Goal: Task Accomplishment & Management: Use online tool/utility

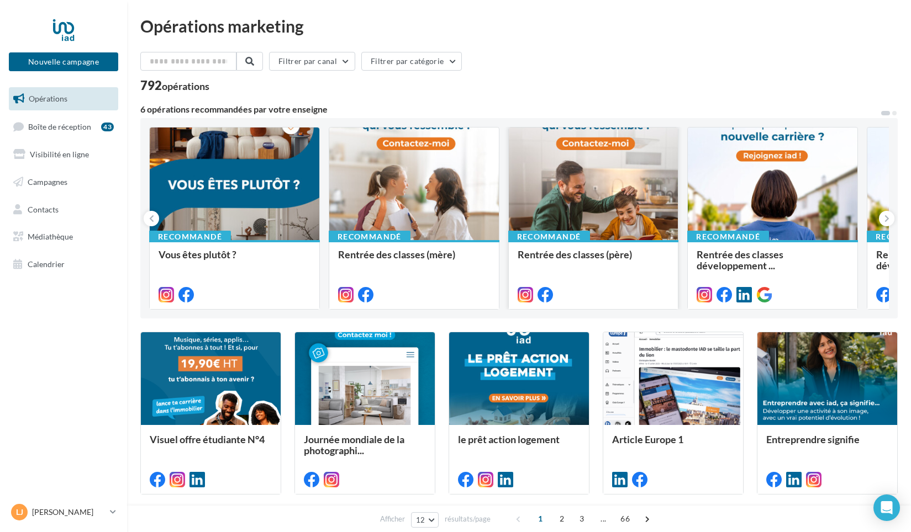
click at [597, 156] on div at bounding box center [594, 185] width 170 height 114
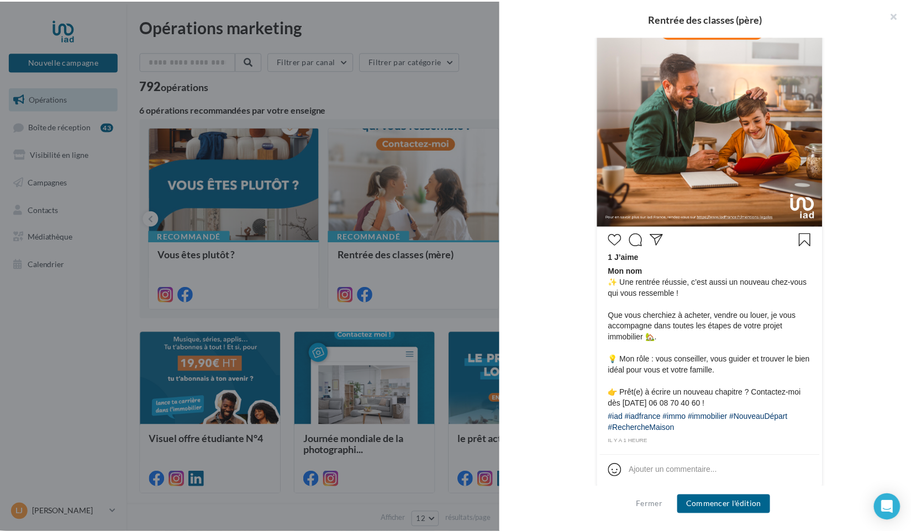
scroll to position [339, 0]
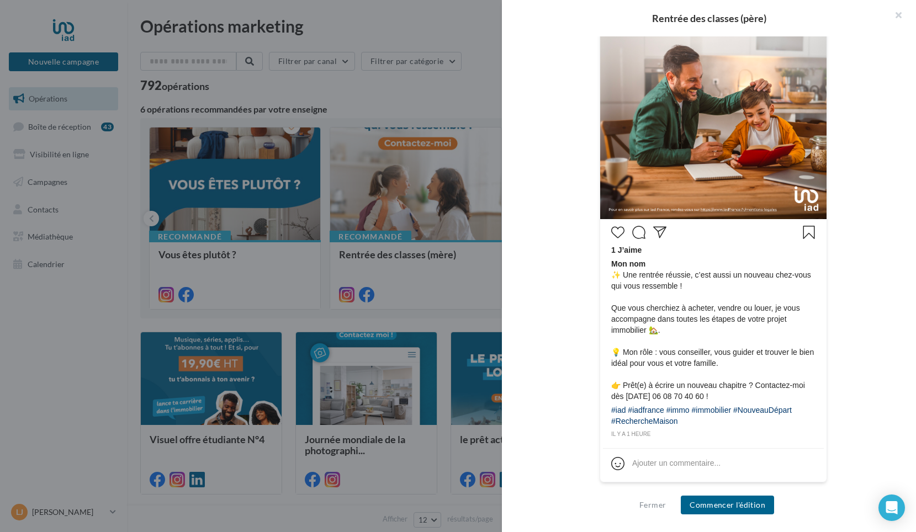
click at [879, 324] on div "Mon nom 1 J’aime Mon nom ✨ Une rentrée réussie, c’est aussi un nouveau chez-vou…" at bounding box center [713, 194] width 352 height 606
click at [902, 16] on button "button" at bounding box center [894, 16] width 44 height 33
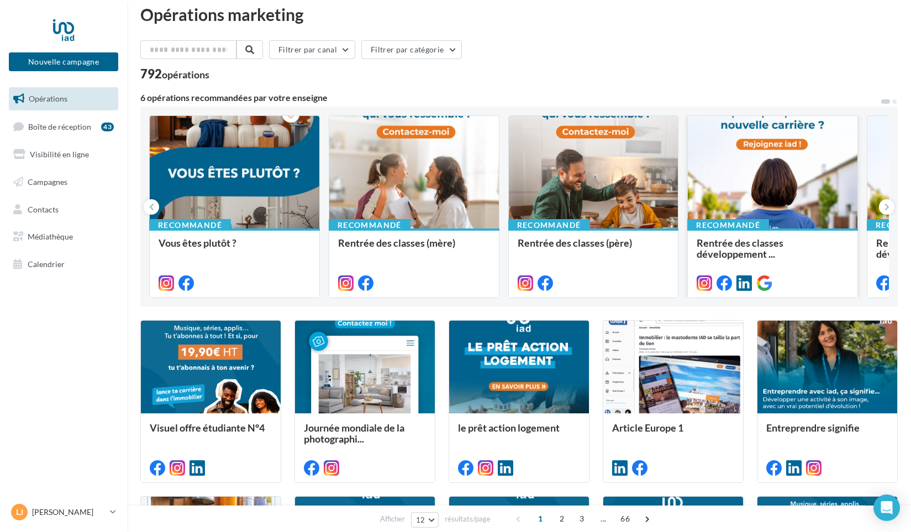
scroll to position [0, 0]
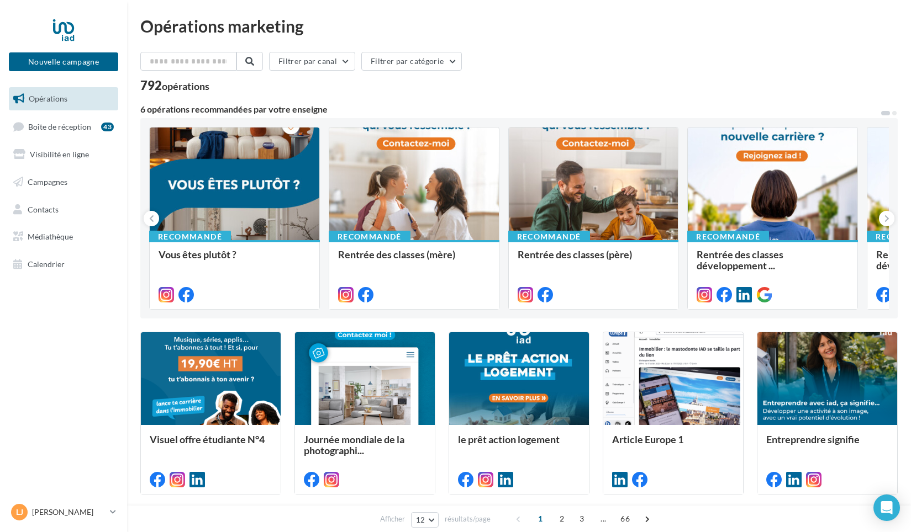
click at [884, 112] on button at bounding box center [885, 113] width 11 height 7
drag, startPoint x: 884, startPoint y: 112, endPoint x: 732, endPoint y: 118, distance: 152.0
click at [732, 118] on div "6 opérations recommandées par votre enseigne Recommandé Vous êtes plutôt ? Reco…" at bounding box center [518, 212] width 757 height 214
click at [899, 110] on div "Opérations marketing Filtrer par canal Filtrer par catégorie 792 opérations 6 o…" at bounding box center [519, 455] width 784 height 874
click at [894, 113] on span at bounding box center [894, 113] width 4 height 4
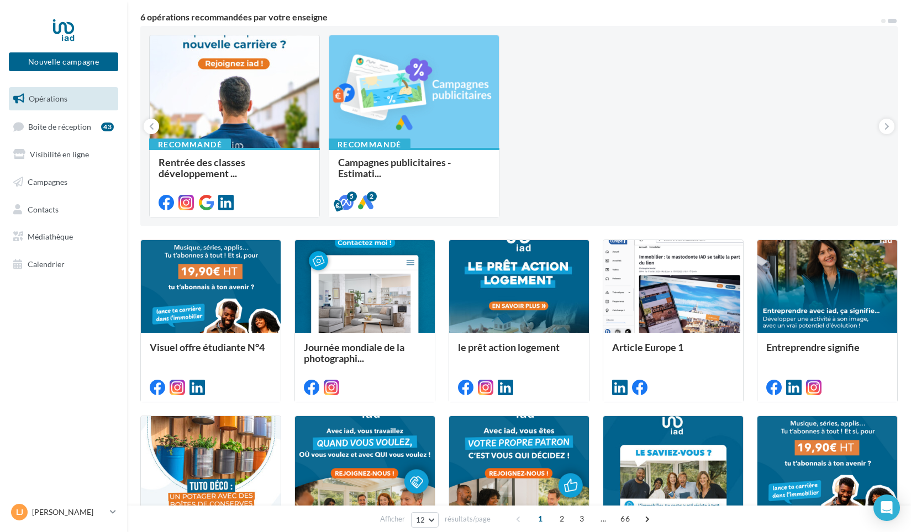
scroll to position [110, 0]
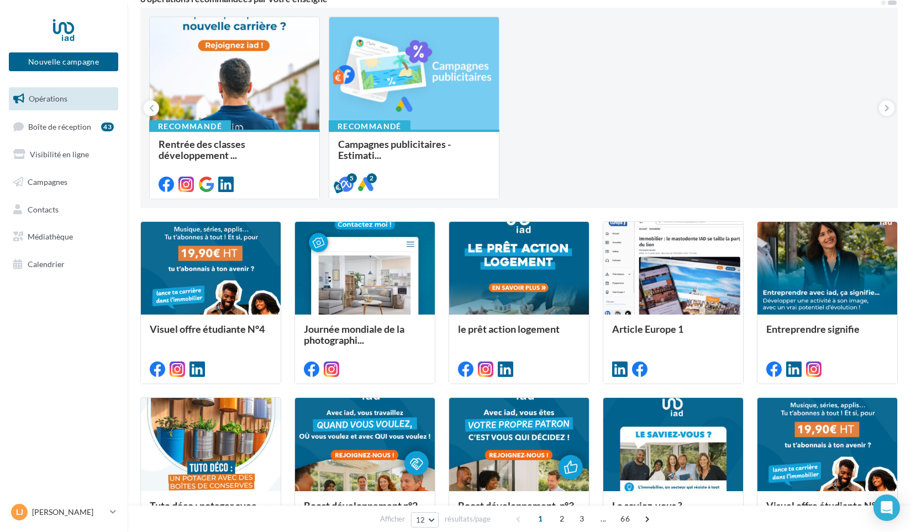
click at [907, 273] on div "Opérations marketing Filtrer par canal Filtrer par catégorie 792 opérations 6 o…" at bounding box center [519, 344] width 784 height 874
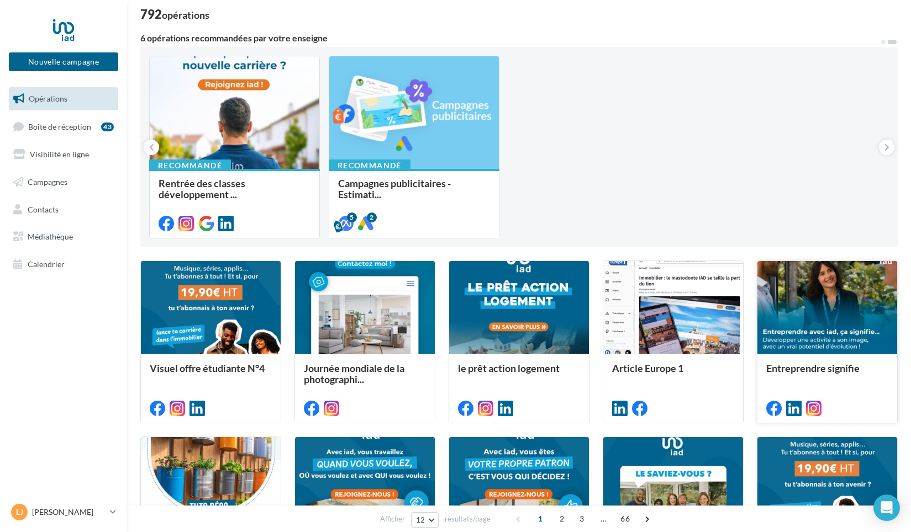
scroll to position [0, 0]
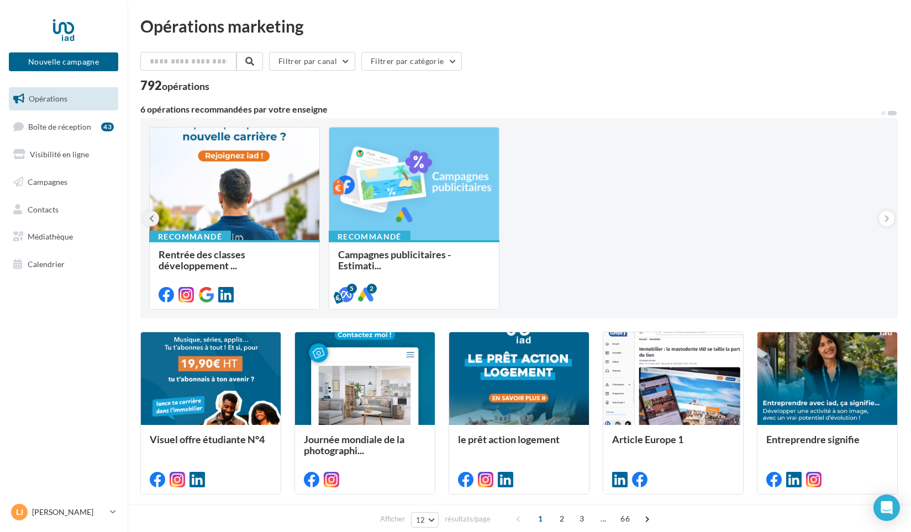
click at [156, 219] on button at bounding box center [151, 218] width 15 height 15
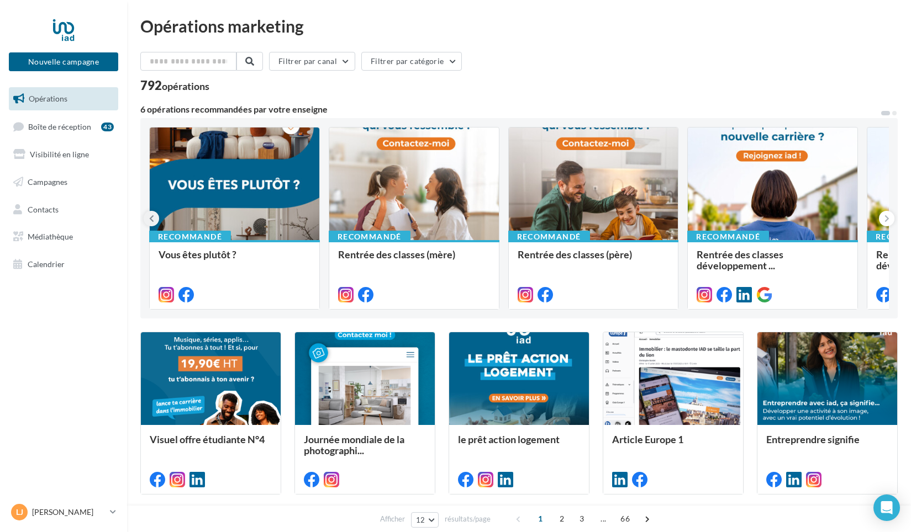
click at [156, 219] on button at bounding box center [151, 218] width 15 height 15
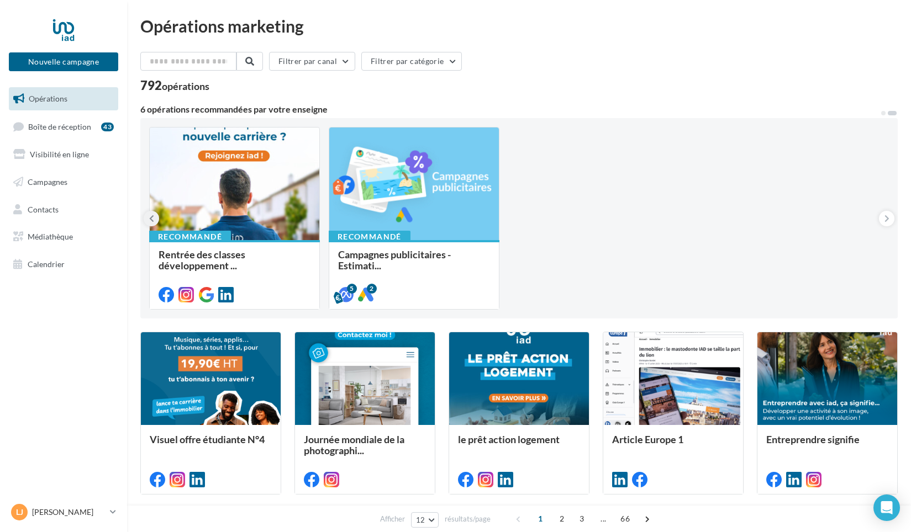
click at [156, 219] on button at bounding box center [151, 218] width 15 height 15
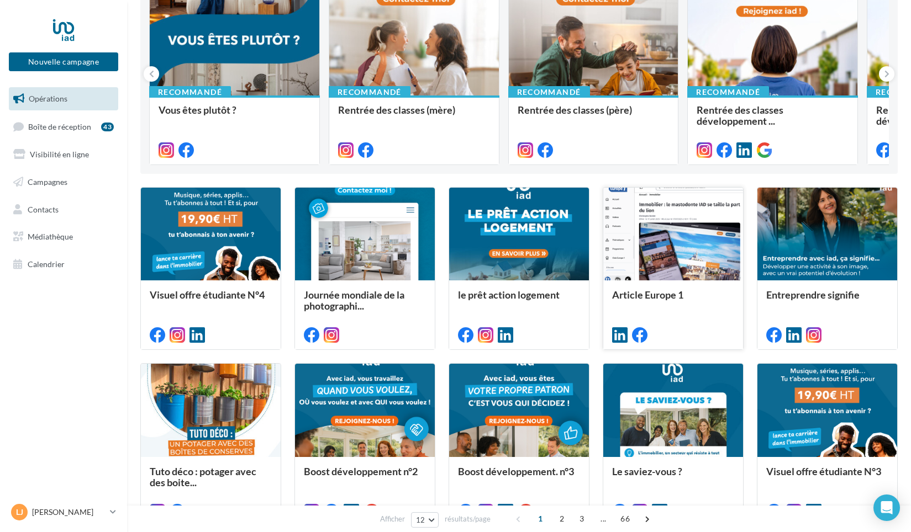
scroll to position [166, 0]
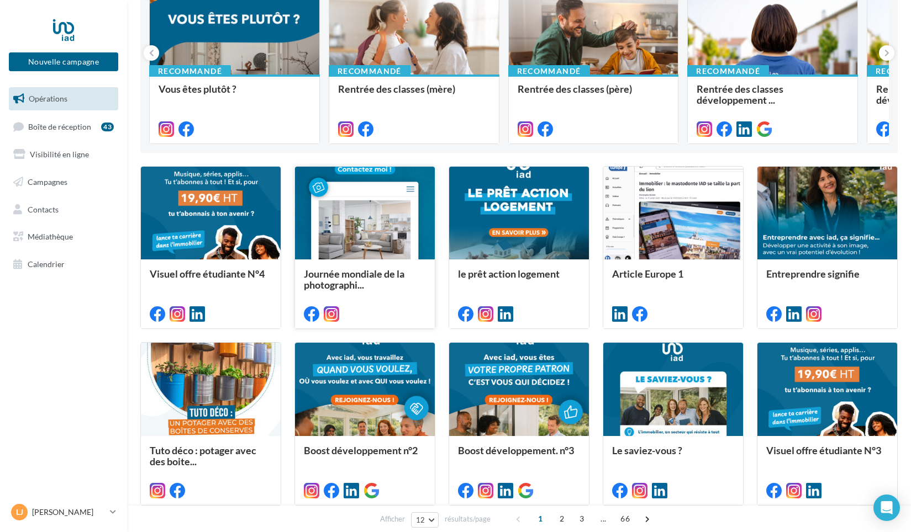
click at [376, 221] on div at bounding box center [365, 214] width 140 height 94
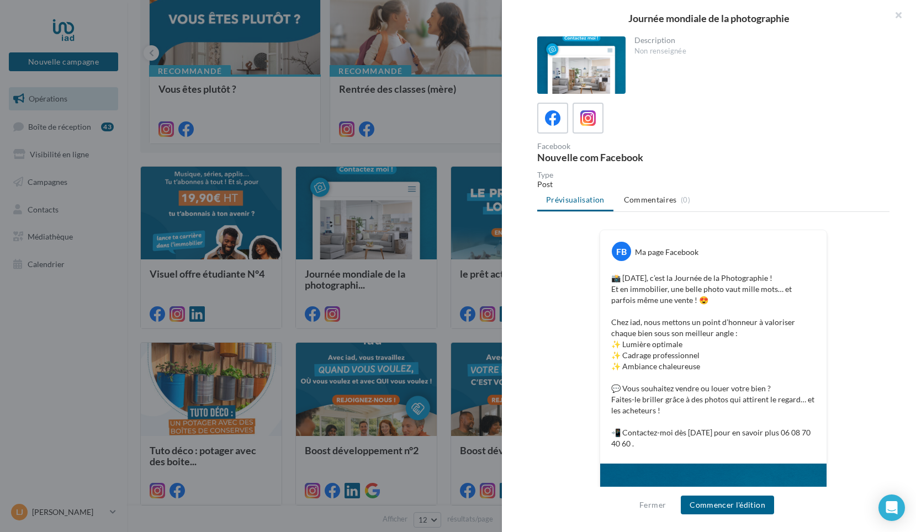
click at [853, 335] on div "FB Ma page Facebook 📸 Aujourd’hui, c’est la Journée de la Photographie ! Et en …" at bounding box center [713, 496] width 352 height 533
click at [528, 309] on div "Description Non renseignée Facebook Nouvelle com Facebook Type Post Prévisualis…" at bounding box center [713, 266] width 423 height 461
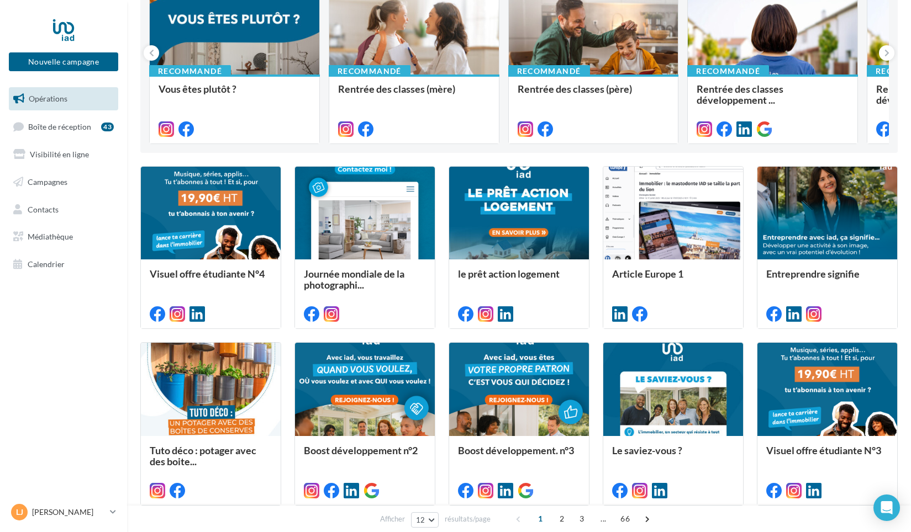
click at [900, 238] on div "Opérations marketing Filtrer par canal Filtrer par catégorie 792 opérations 6 o…" at bounding box center [519, 289] width 784 height 874
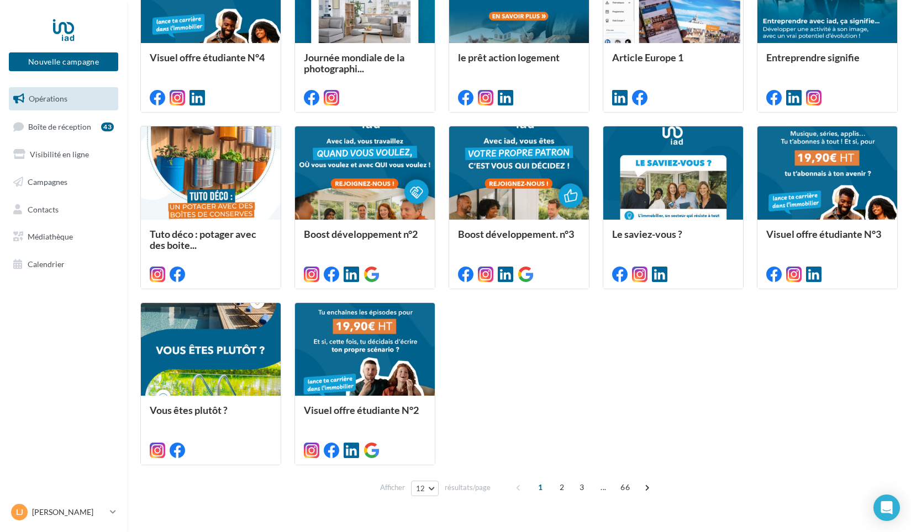
scroll to position [352, 0]
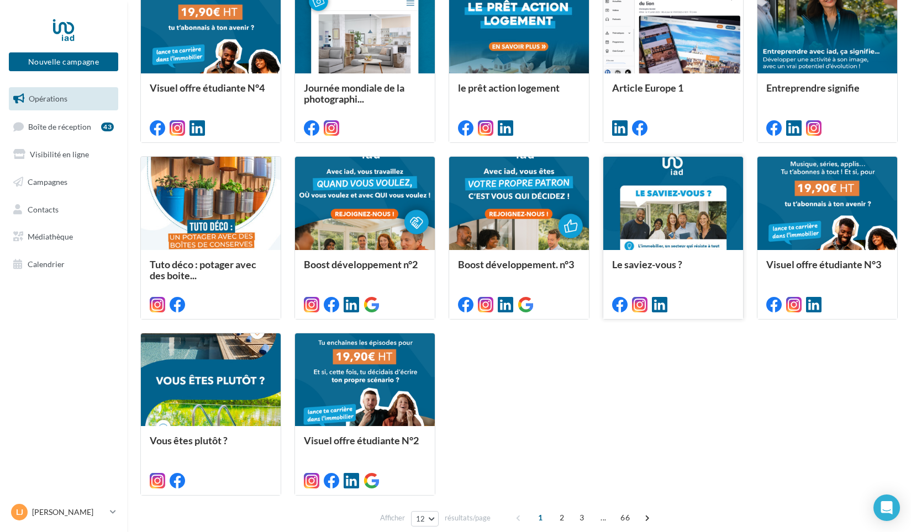
click at [704, 213] on div at bounding box center [673, 204] width 140 height 94
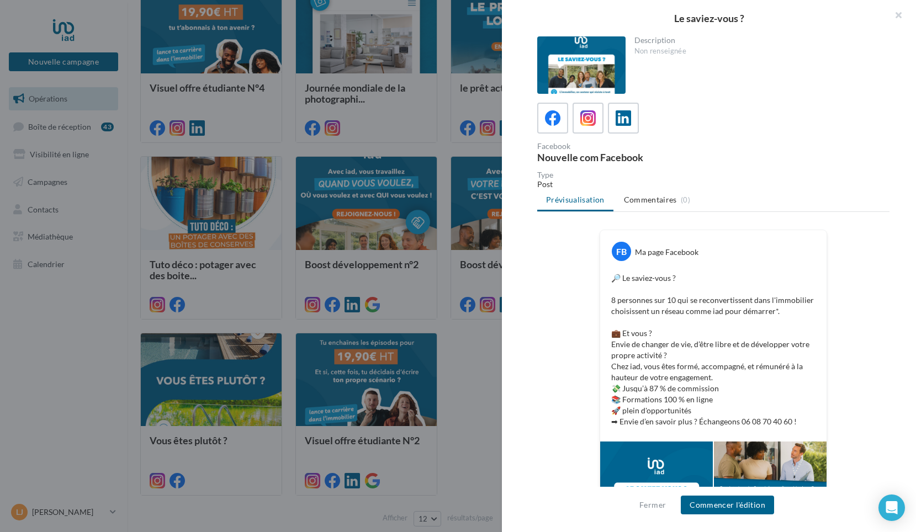
click at [884, 343] on div "FB Ma page Facebook 🔎 Le saviez-vous ? 8 personnes sur 10 qui se reconvertissen…" at bounding box center [713, 457] width 352 height 455
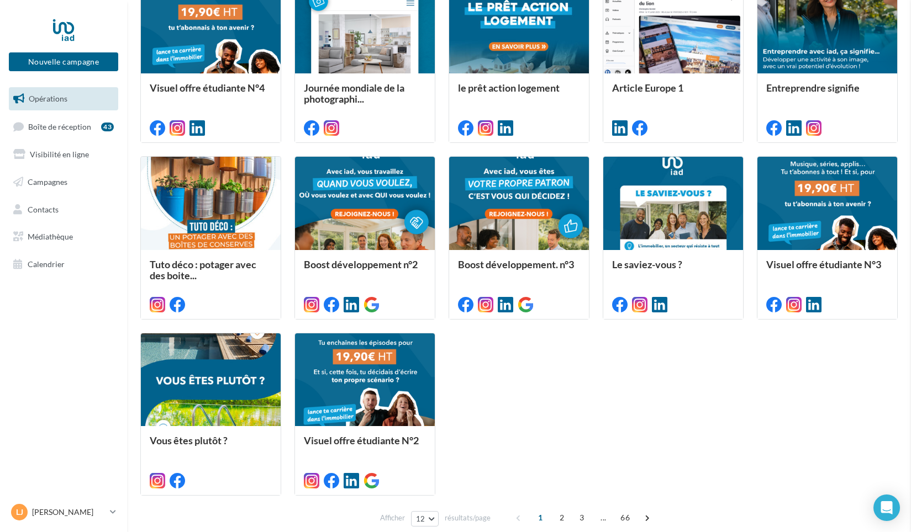
click at [358, 532] on div "Le saviez-vous ? Description Non renseignée Facebook Nouvelle com Facebook Type…" at bounding box center [518, 540] width 757 height 0
click at [559, 520] on span "2" at bounding box center [562, 518] width 18 height 18
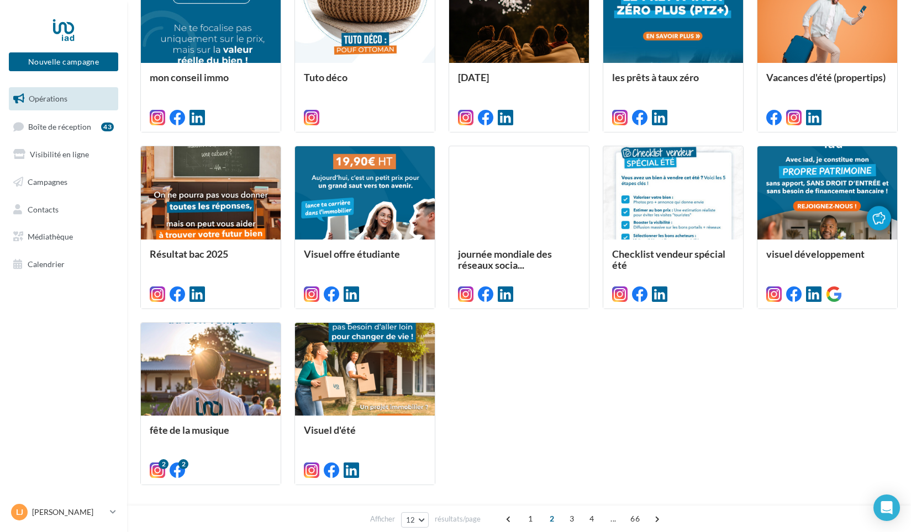
scroll to position [398, 0]
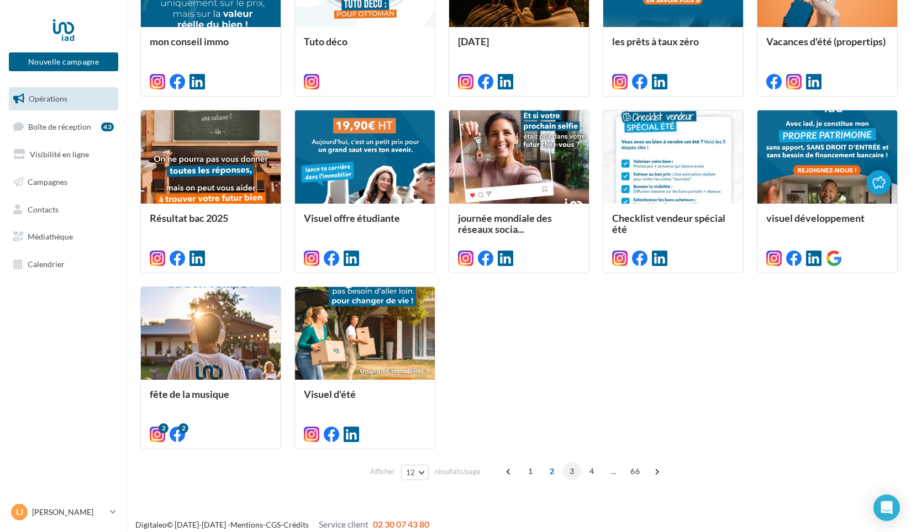
click at [567, 471] on span "3" at bounding box center [572, 472] width 18 height 18
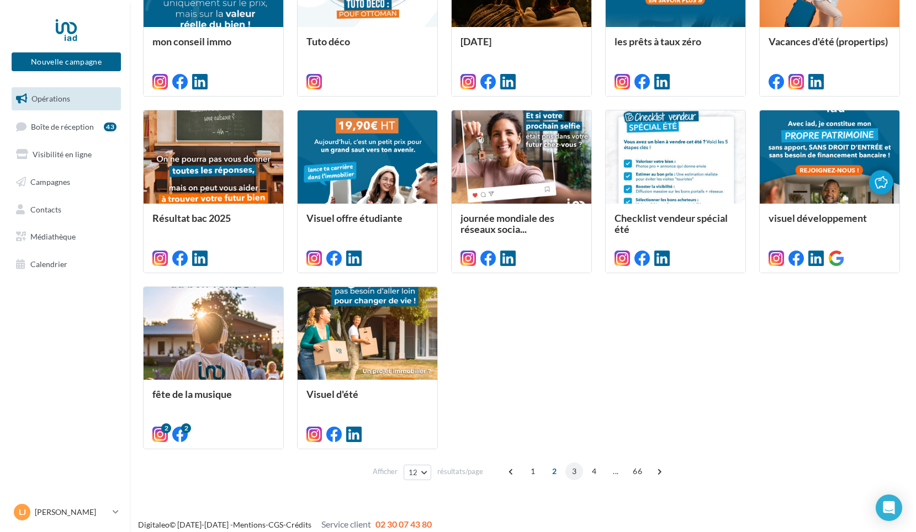
scroll to position [288, 0]
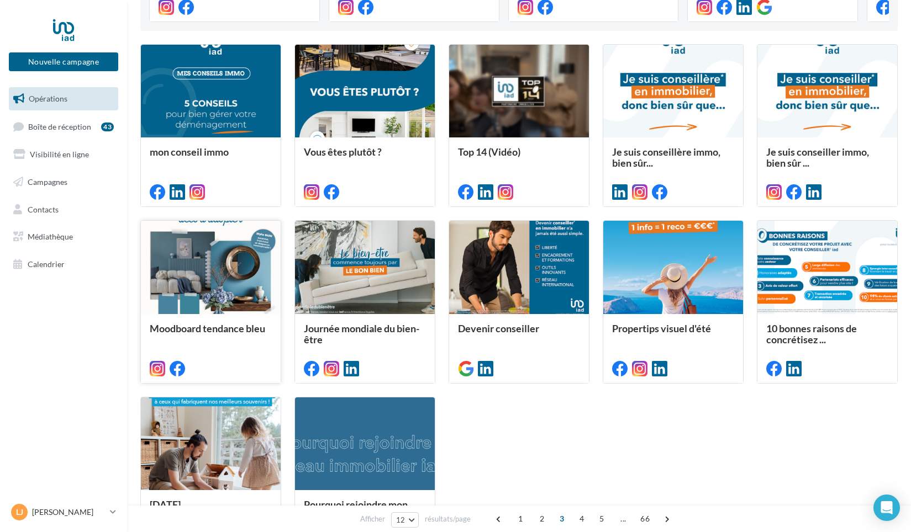
click at [235, 288] on div at bounding box center [211, 268] width 140 height 94
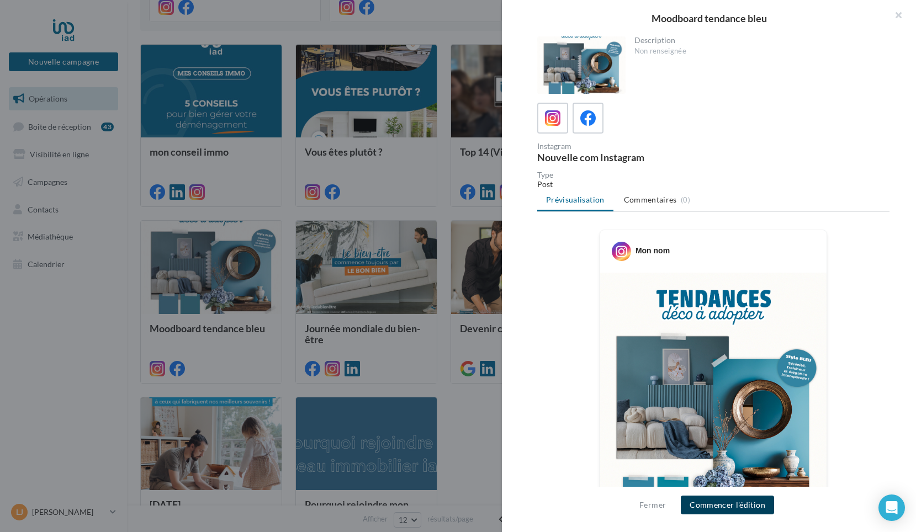
click at [753, 505] on button "Commencer l'édition" at bounding box center [727, 505] width 93 height 19
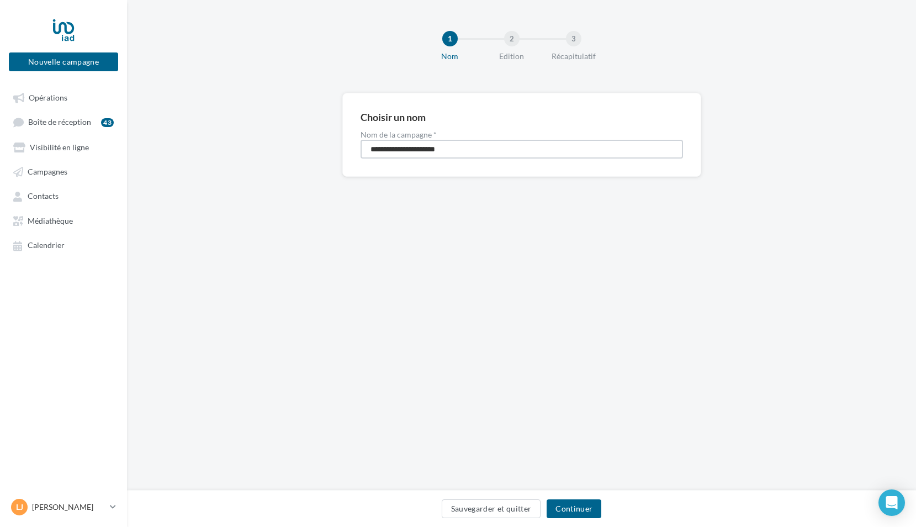
click at [488, 152] on input "**********" at bounding box center [522, 149] width 323 height 19
type input "**********"
click at [593, 511] on button "Continuer" at bounding box center [574, 508] width 55 height 19
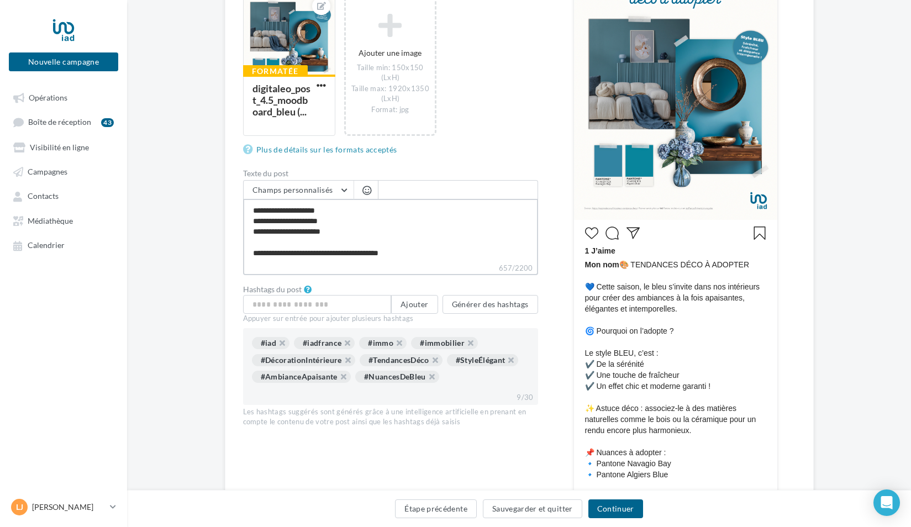
scroll to position [159, 0]
click at [404, 252] on textarea "**********" at bounding box center [390, 231] width 295 height 64
type textarea "**********"
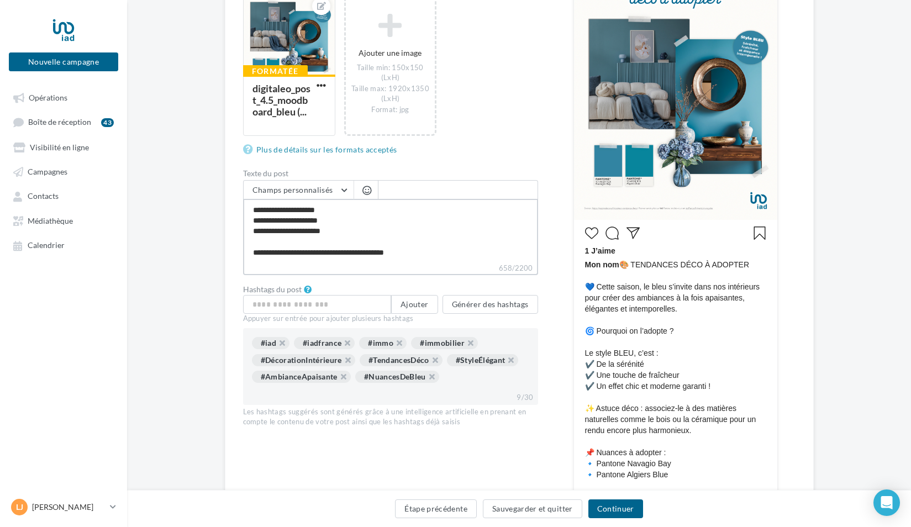
scroll to position [176, 0]
type textarea "**********"
click at [313, 187] on span "Champs personnalisés" at bounding box center [292, 189] width 81 height 9
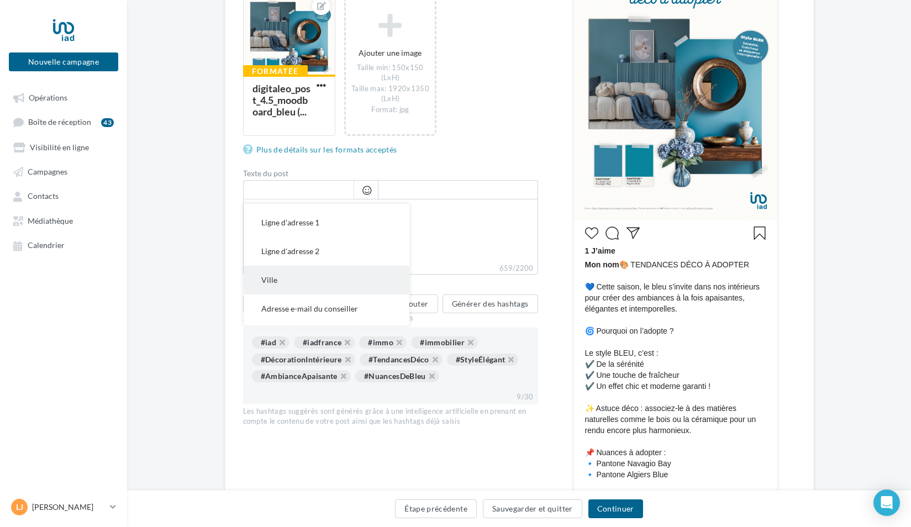
scroll to position [166, 0]
click at [306, 288] on button "Prénom du conseiller" at bounding box center [327, 282] width 166 height 29
type textarea "**********"
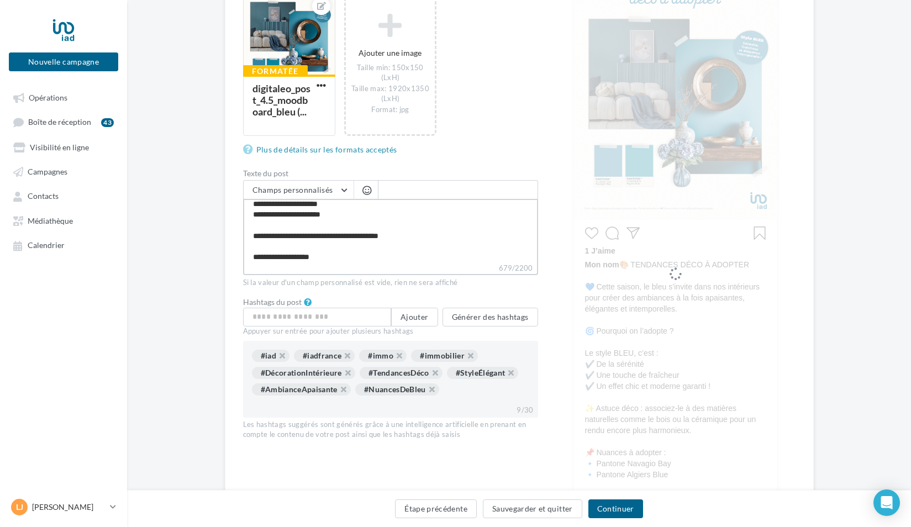
type textarea "**********"
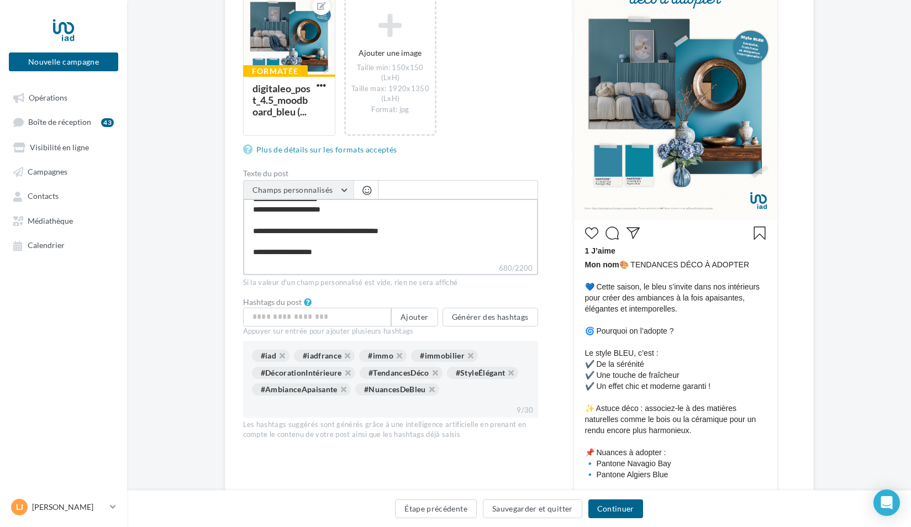
type textarea "**********"
click at [310, 196] on button "Champs personnalisés" at bounding box center [299, 190] width 110 height 19
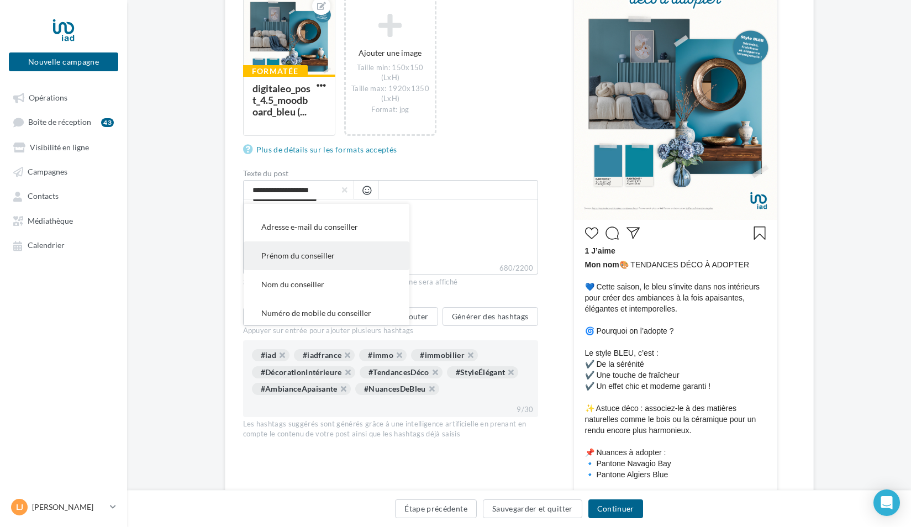
scroll to position [221, 0]
click at [328, 262] on button "Nom du conseiller" at bounding box center [327, 255] width 166 height 29
type textarea "**********"
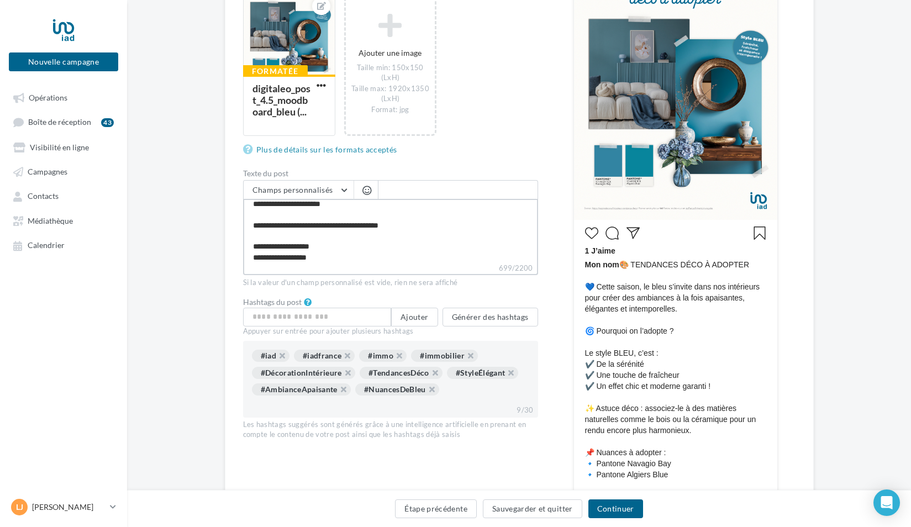
type textarea "**********"
click at [326, 192] on span "Champs personnalisés" at bounding box center [292, 189] width 81 height 9
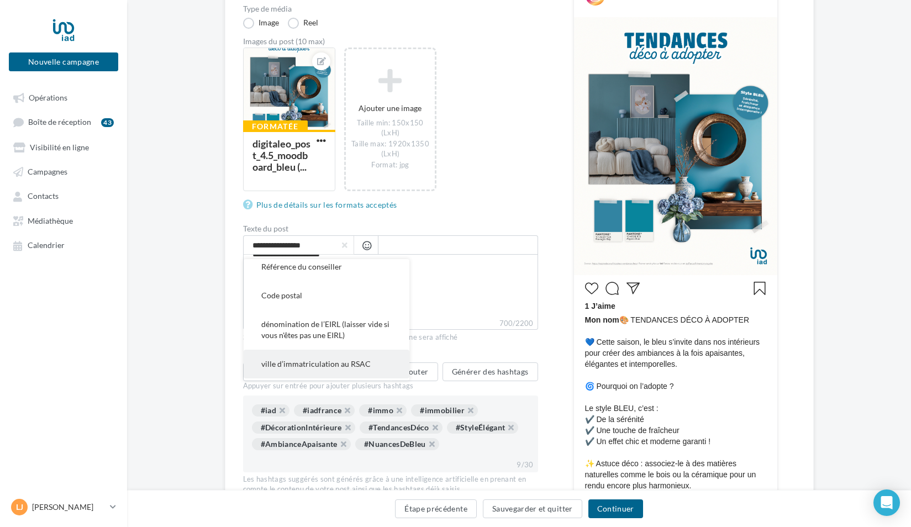
scroll to position [296, 0]
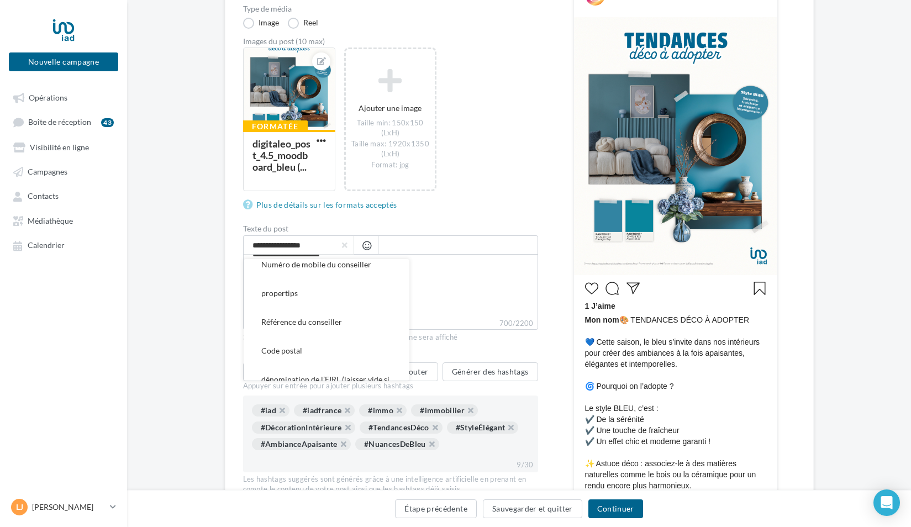
click at [329, 321] on span "Référence du conseiller" at bounding box center [301, 321] width 81 height 9
type textarea "**********"
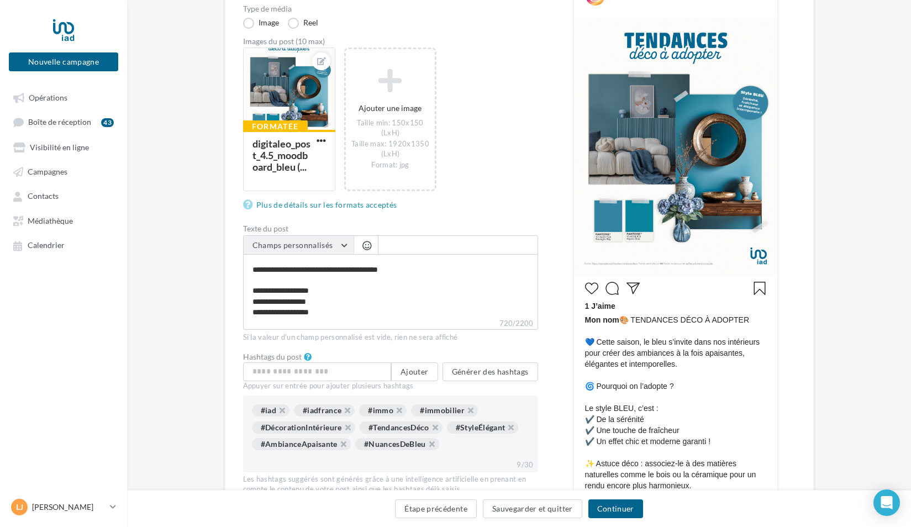
scroll to position [196, 0]
click at [341, 243] on button "Champs personnalisés" at bounding box center [299, 245] width 110 height 19
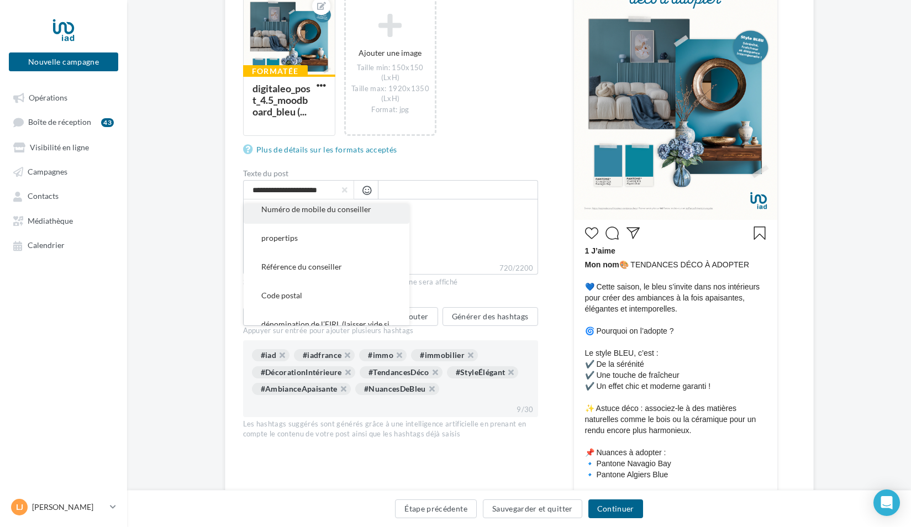
scroll to position [241, 0]
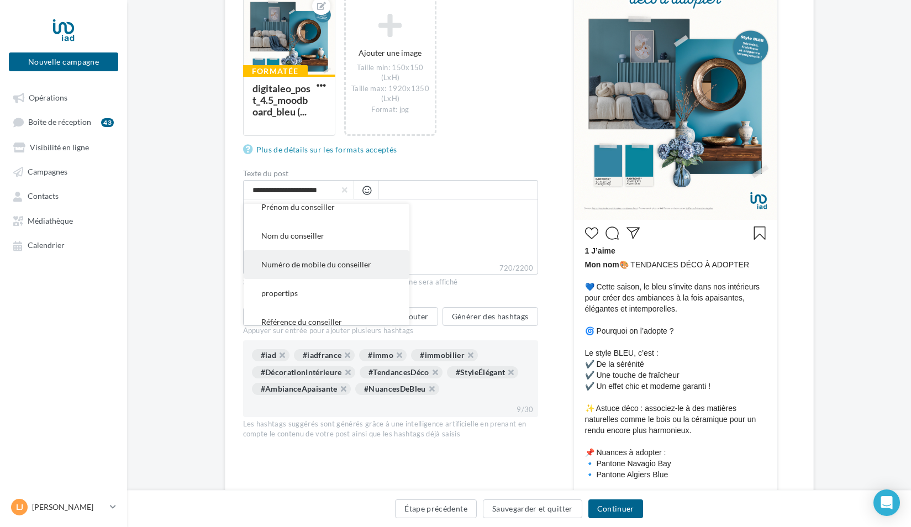
click at [336, 266] on span "Numéro de mobile du conseiller" at bounding box center [316, 264] width 110 height 9
type textarea "**********"
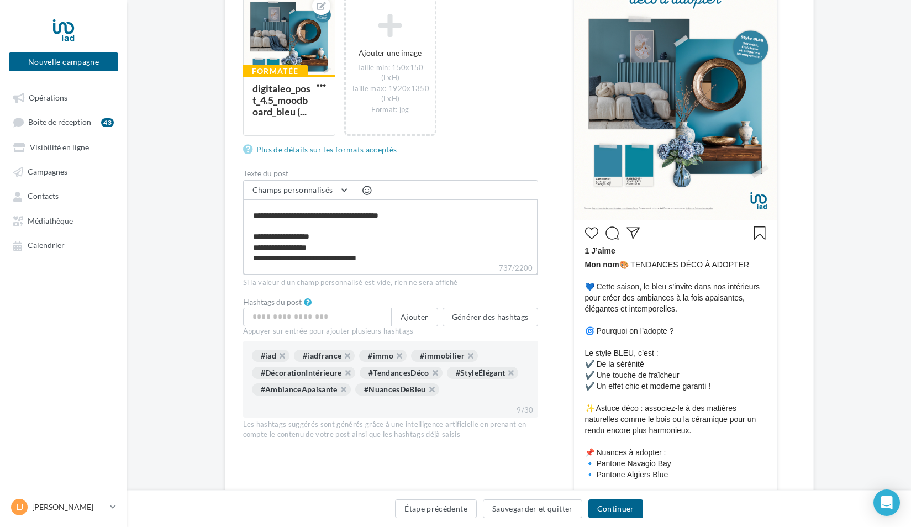
scroll to position [197, 0]
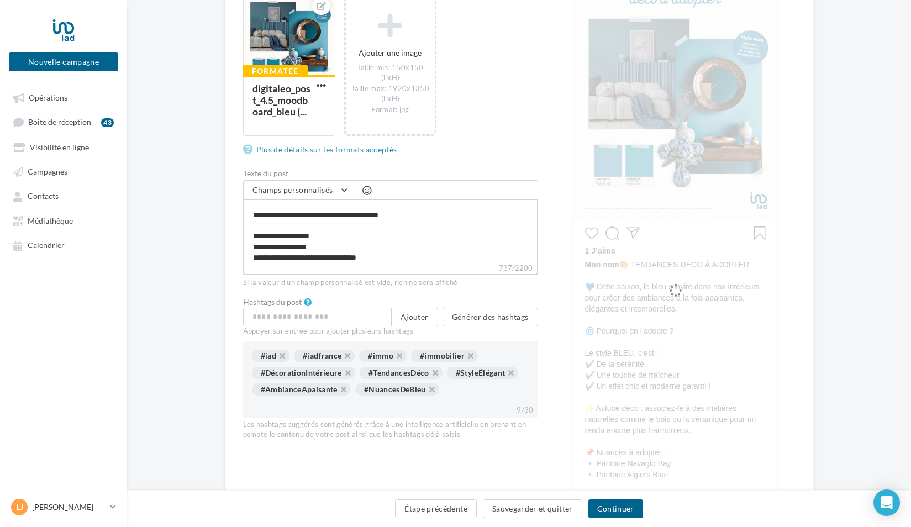
click at [329, 256] on textarea "**********" at bounding box center [390, 231] width 295 height 64
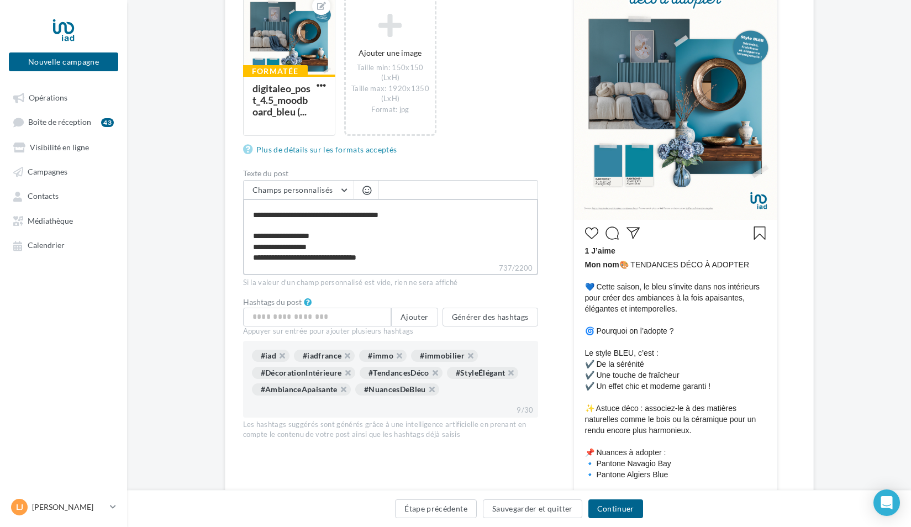
type textarea "**********"
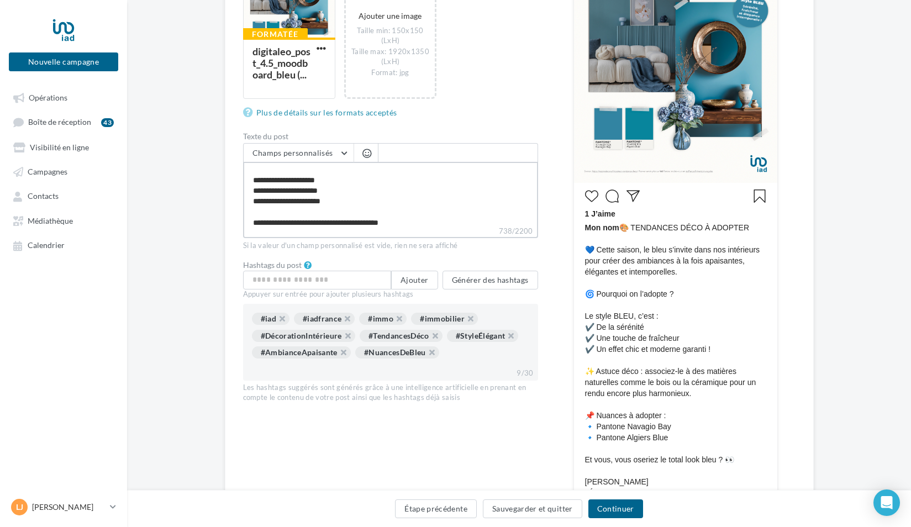
scroll to position [276, 0]
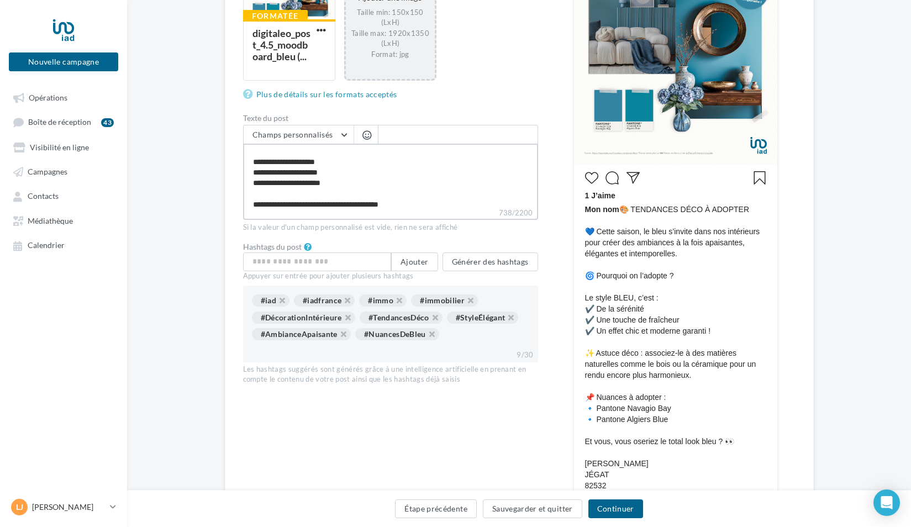
type textarea "**********"
click at [394, 15] on div "Taille min: 150x150 (LxH) Taille max: 1920x1350 (LxH) Format: jpg" at bounding box center [390, 33] width 80 height 51
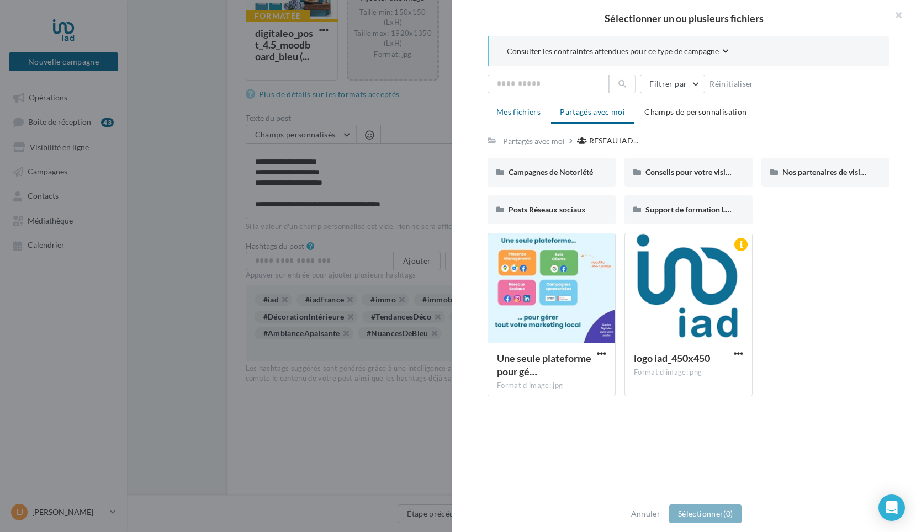
click at [526, 107] on span "Mes fichiers" at bounding box center [518, 111] width 44 height 9
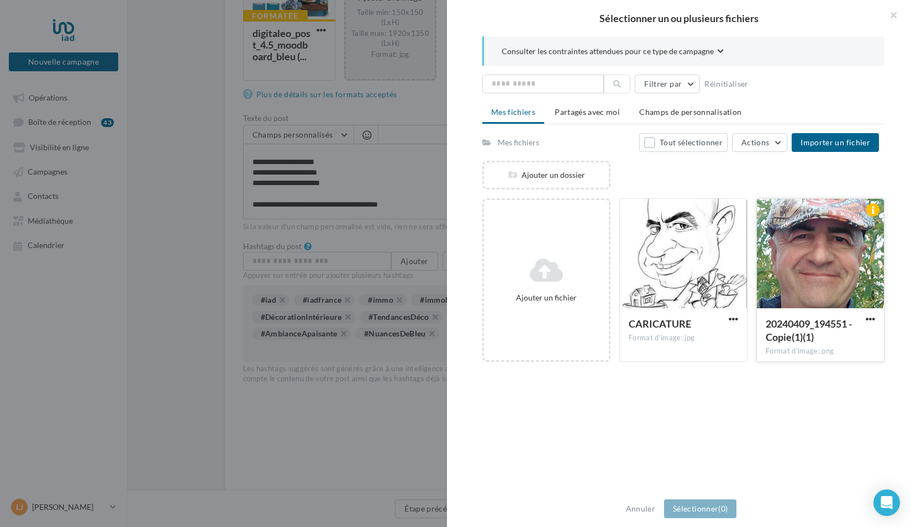
click at [789, 253] on div at bounding box center [820, 254] width 127 height 110
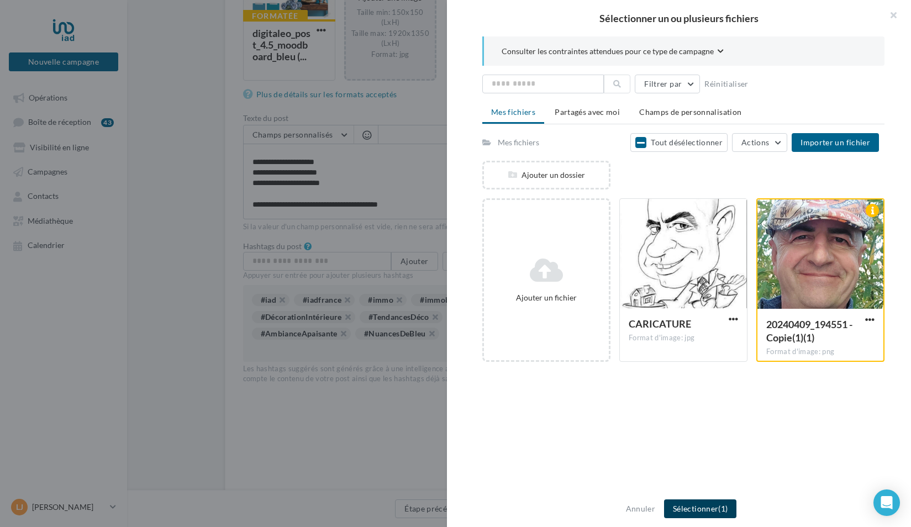
click at [699, 515] on button "Sélectionner (1)" at bounding box center [700, 508] width 72 height 19
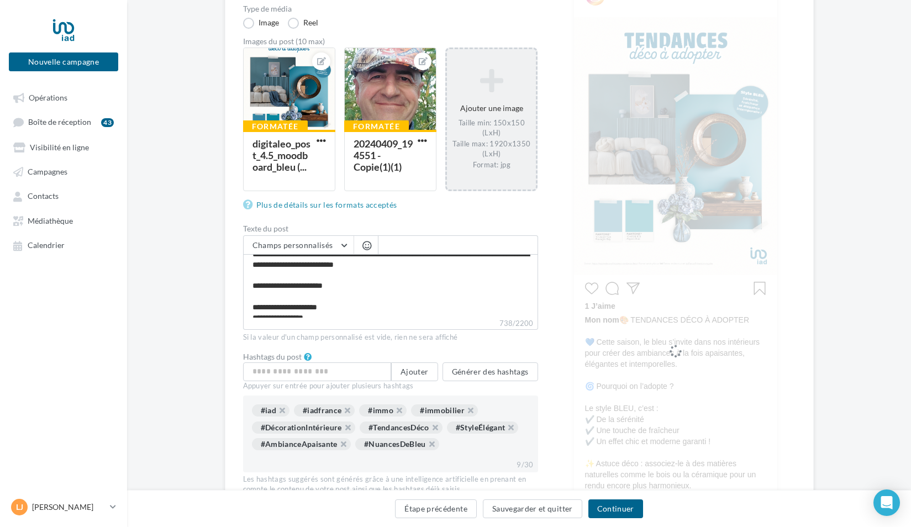
scroll to position [55, 0]
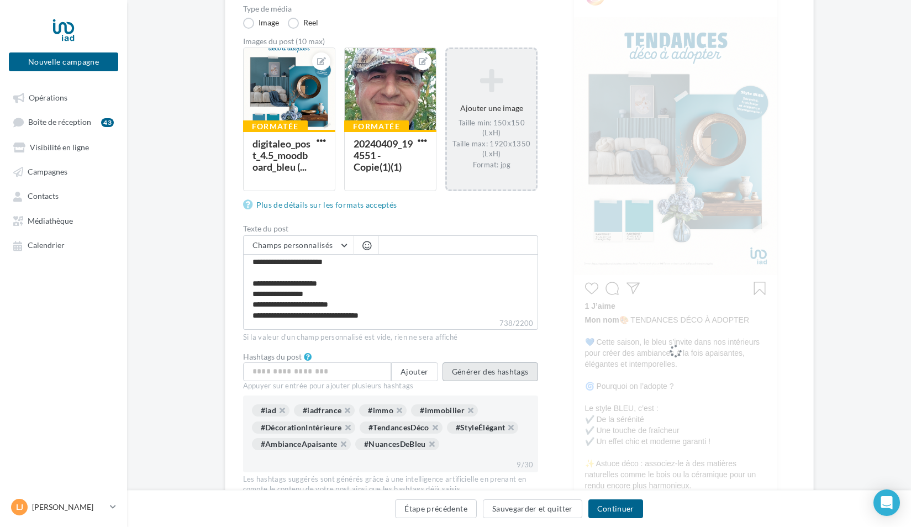
click at [485, 371] on button "Générer des hashtags" at bounding box center [490, 371] width 96 height 19
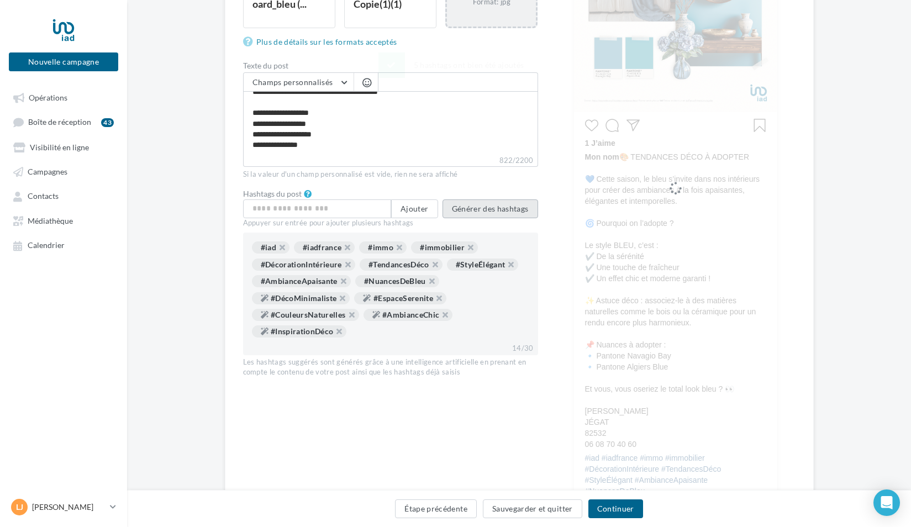
scroll to position [331, 0]
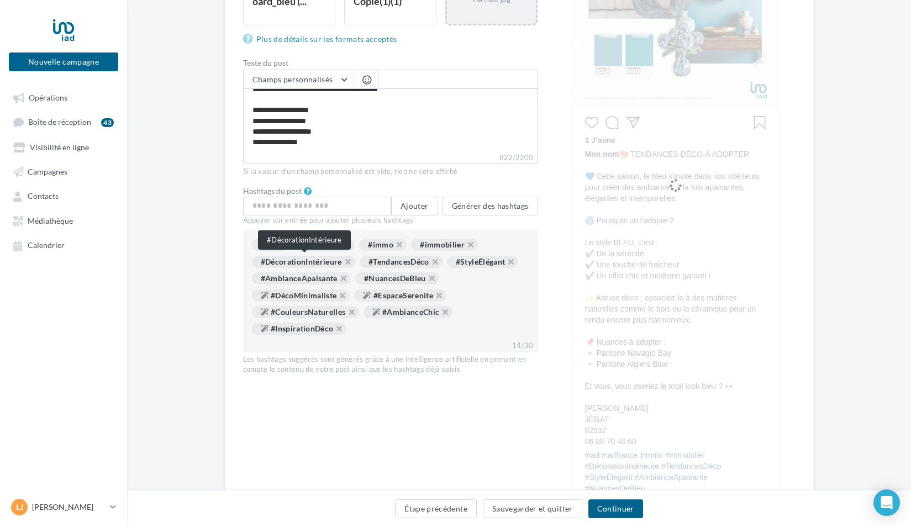
click at [319, 262] on div "#DécorationIntérieure" at bounding box center [303, 262] width 103 height 12
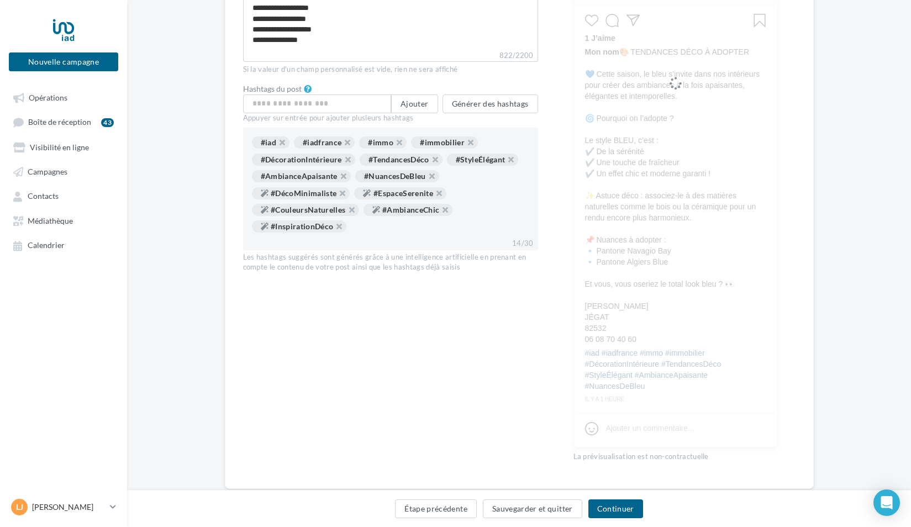
scroll to position [442, 0]
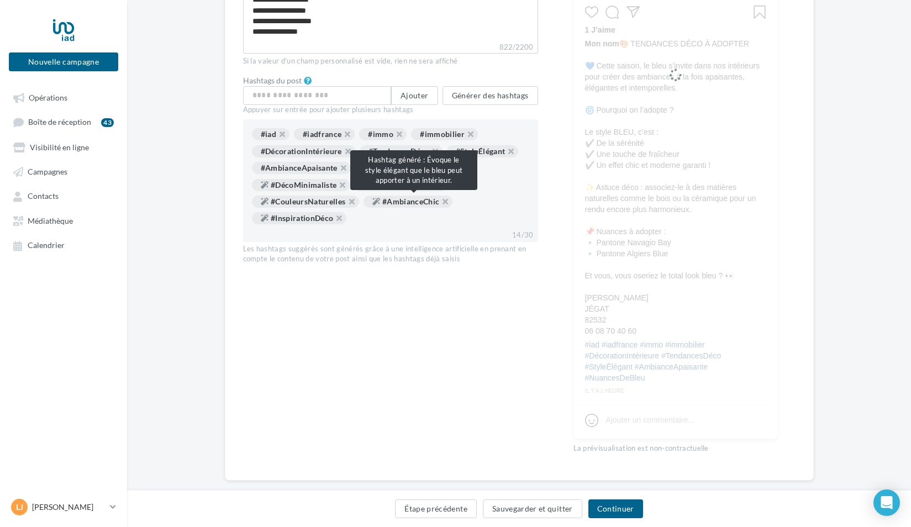
click at [442, 204] on div "#AmbianceChic" at bounding box center [407, 202] width 89 height 12
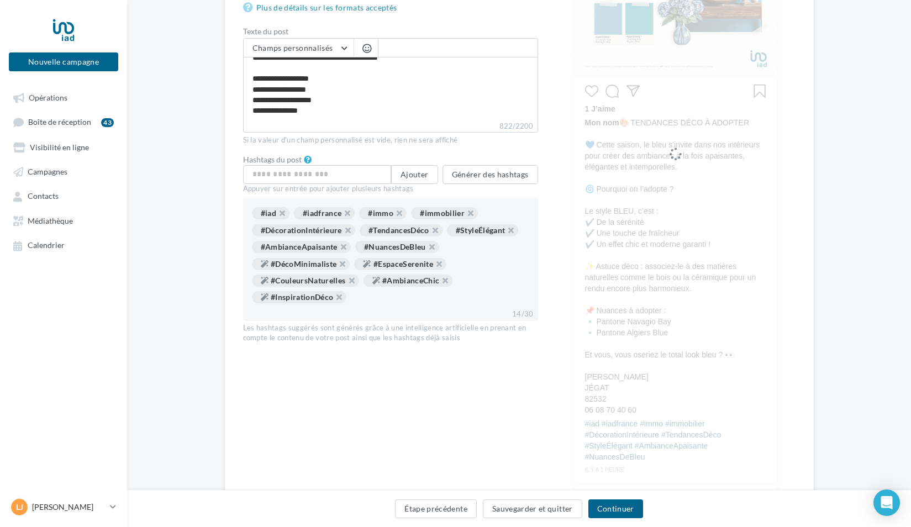
scroll to position [387, 0]
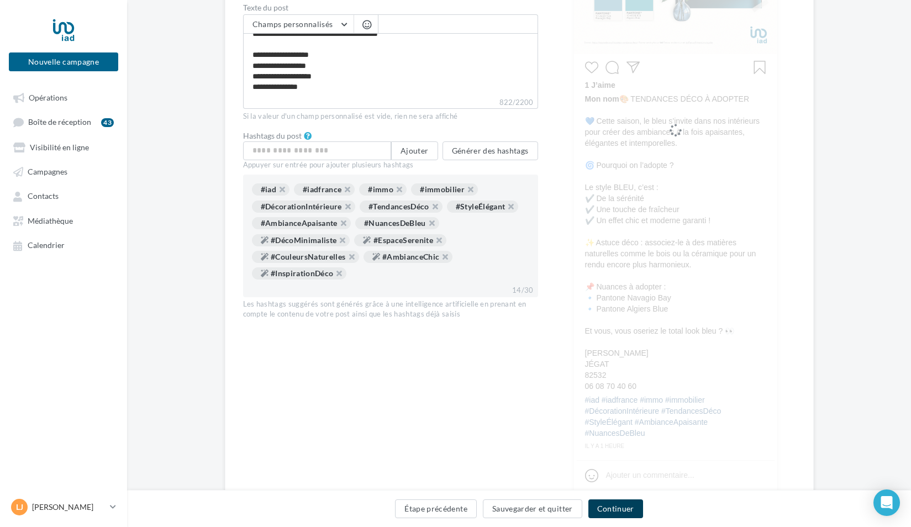
click at [614, 509] on button "Continuer" at bounding box center [615, 508] width 55 height 19
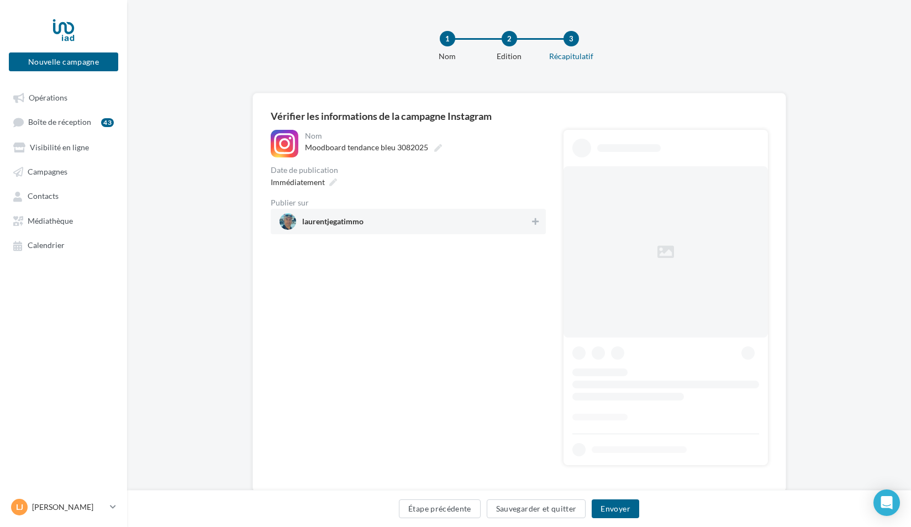
click at [505, 217] on span "laurentjegatimmo" at bounding box center [404, 221] width 251 height 17
click at [610, 510] on button "Envoyer" at bounding box center [614, 508] width 47 height 19
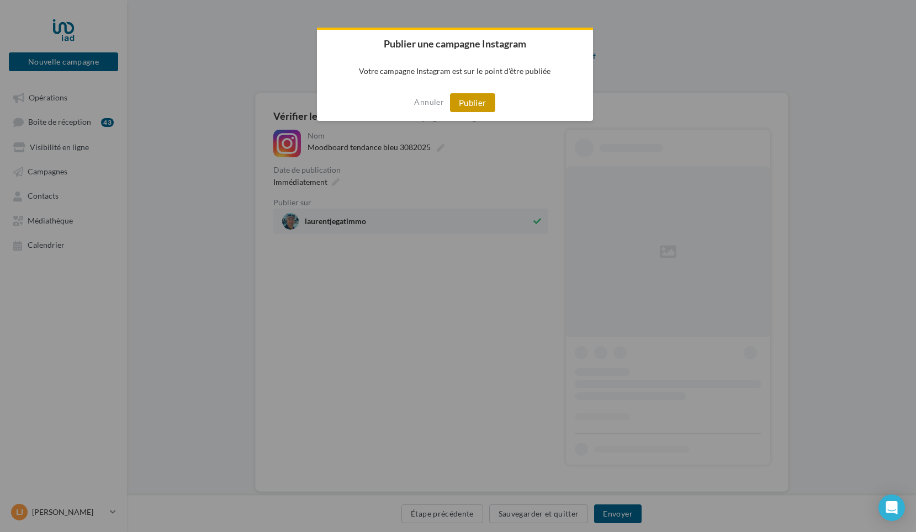
click at [479, 106] on button "Publier" at bounding box center [472, 102] width 45 height 19
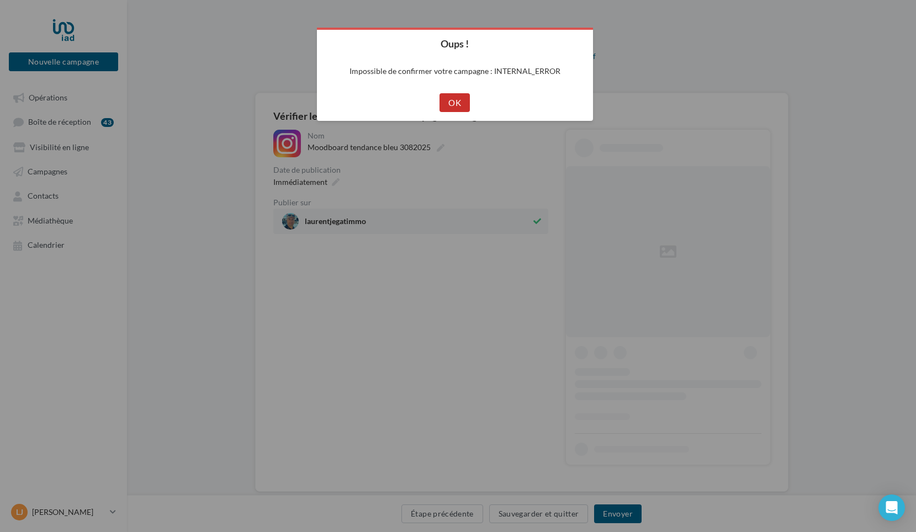
click at [460, 103] on button "OK" at bounding box center [455, 102] width 30 height 19
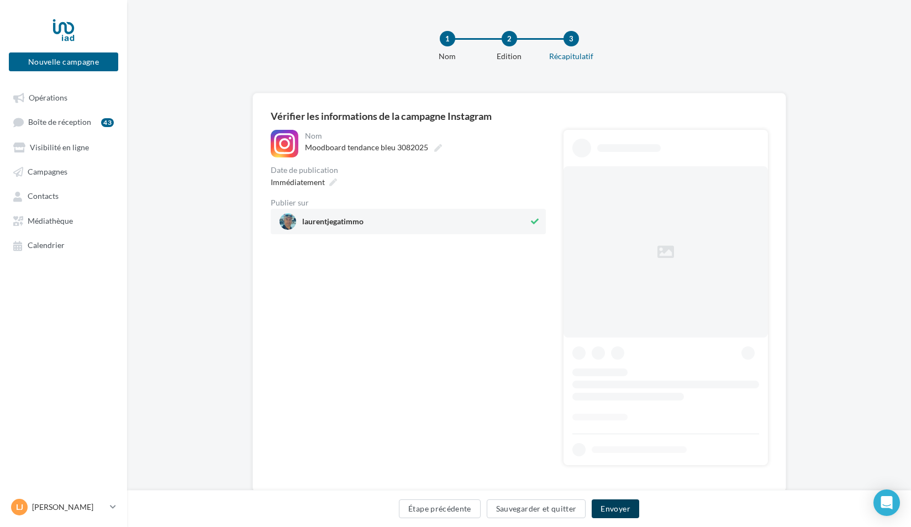
click at [602, 513] on button "Envoyer" at bounding box center [614, 508] width 47 height 19
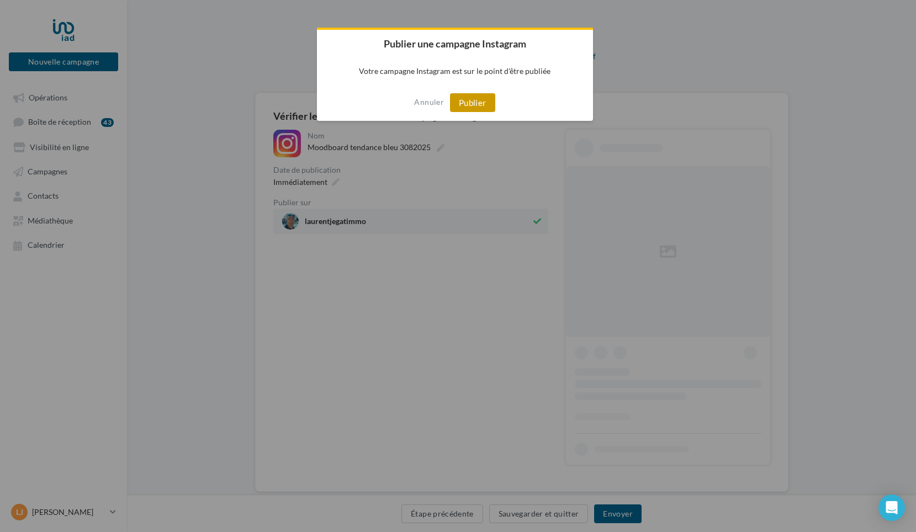
click at [462, 104] on button "Publier" at bounding box center [472, 102] width 45 height 19
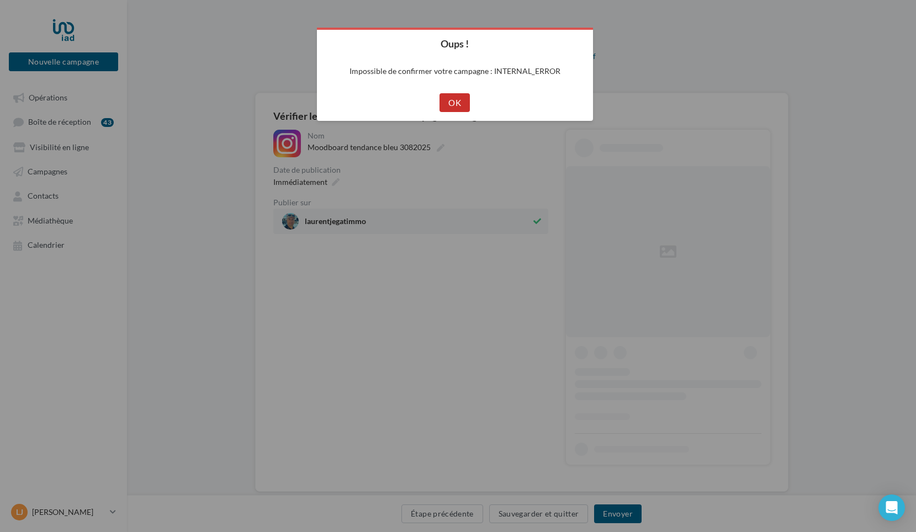
click at [462, 104] on button "OK" at bounding box center [455, 102] width 30 height 19
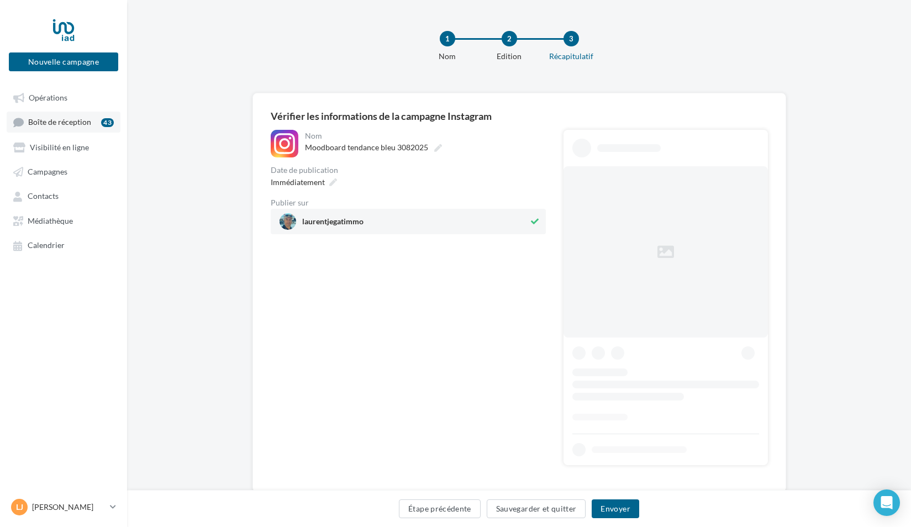
click at [62, 119] on span "Boîte de réception" at bounding box center [59, 122] width 63 height 9
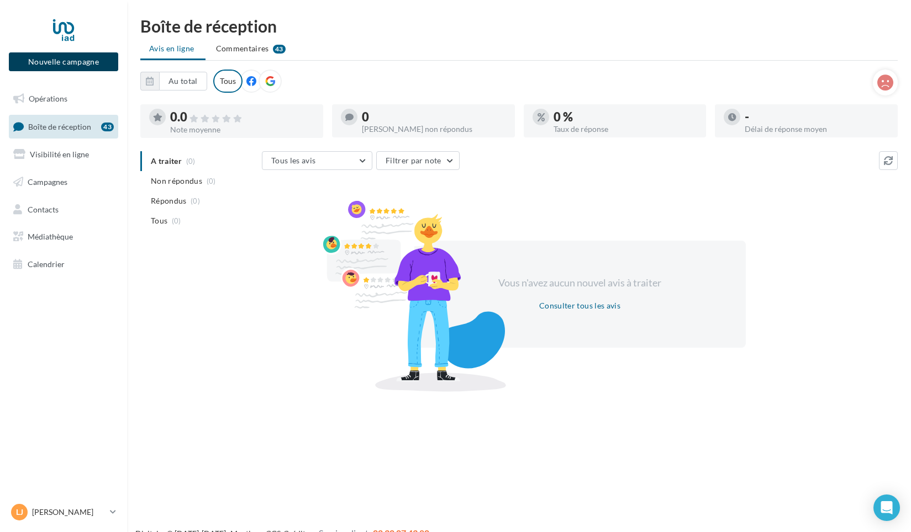
click at [64, 64] on button "Nouvelle campagne" at bounding box center [63, 61] width 109 height 19
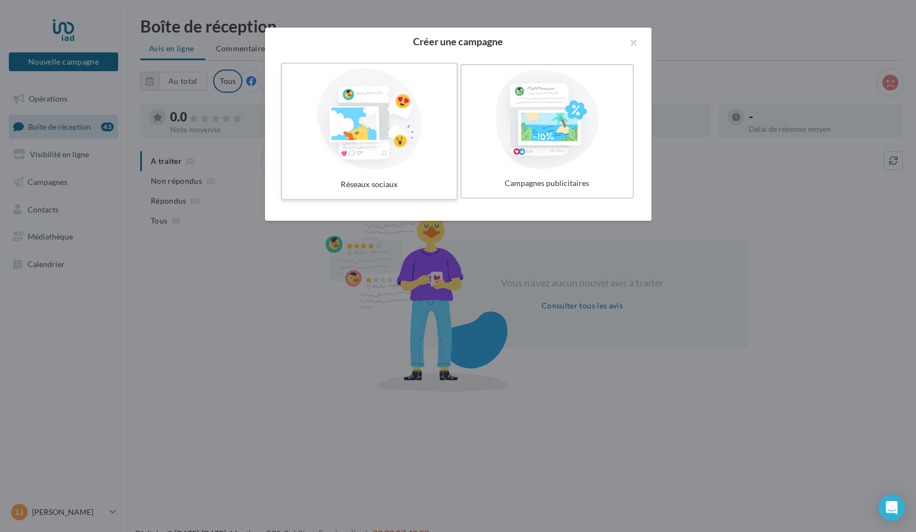
click at [377, 126] on div at bounding box center [370, 119] width 166 height 102
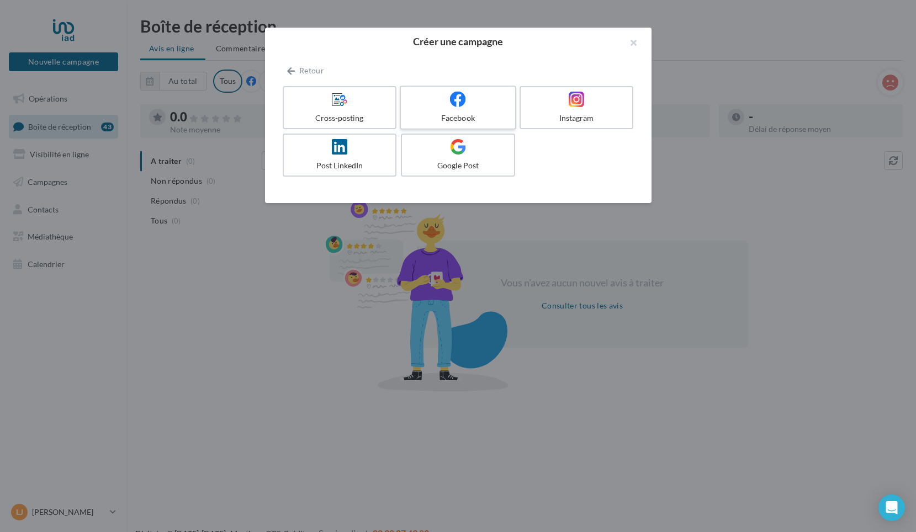
click at [498, 116] on div "Facebook" at bounding box center [457, 118] width 105 height 11
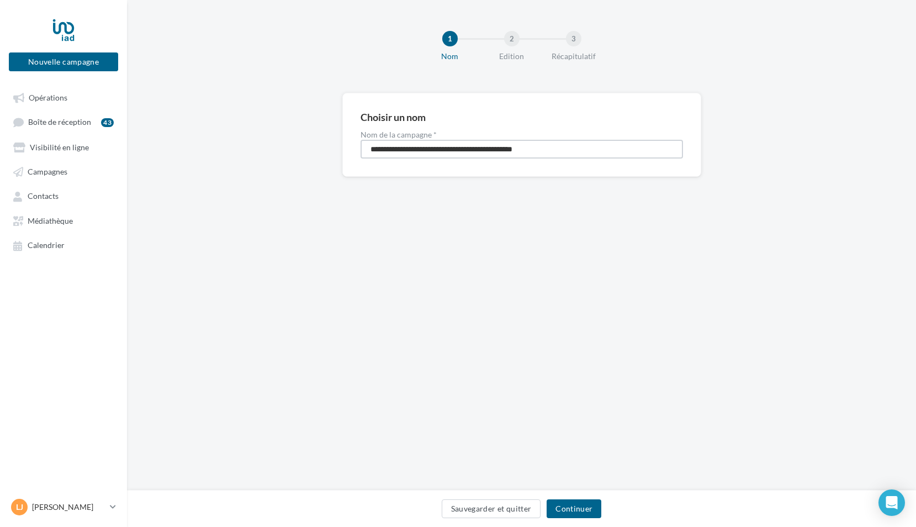
click at [574, 152] on input "**********" at bounding box center [522, 149] width 323 height 19
type input "**********"
click at [569, 506] on button "Continuer" at bounding box center [574, 508] width 55 height 19
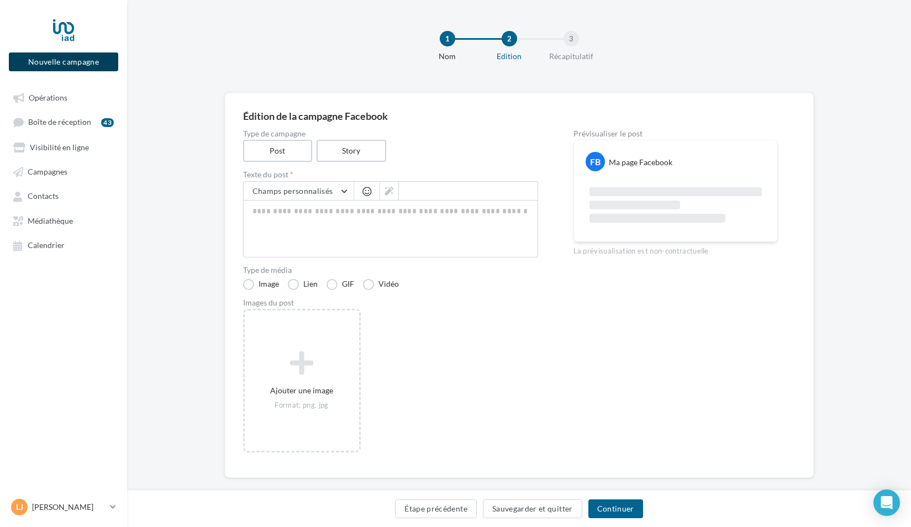
click at [65, 61] on button "Nouvelle campagne" at bounding box center [63, 61] width 109 height 19
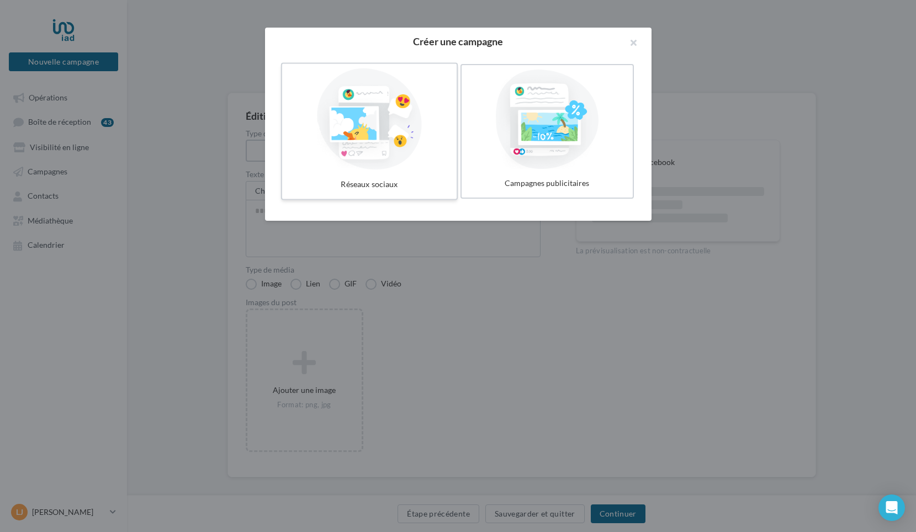
click at [379, 113] on div at bounding box center [370, 119] width 166 height 102
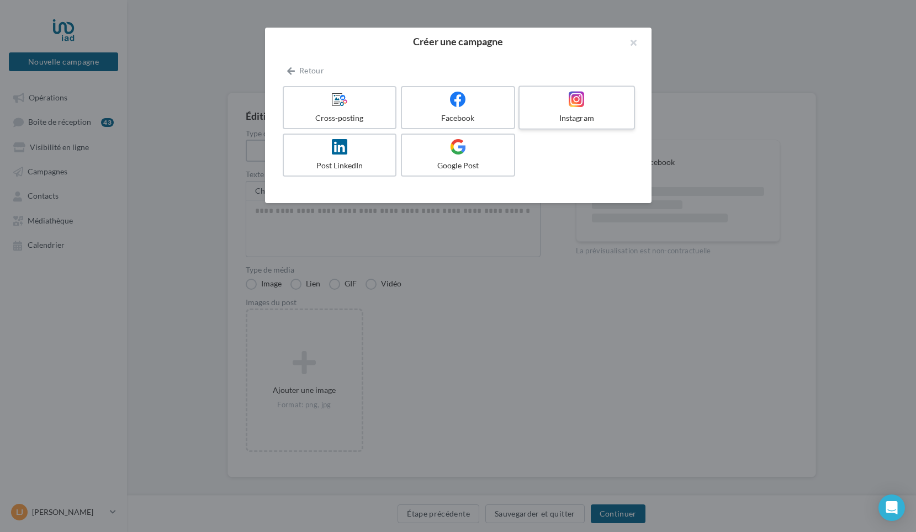
click at [590, 103] on div at bounding box center [576, 99] width 105 height 17
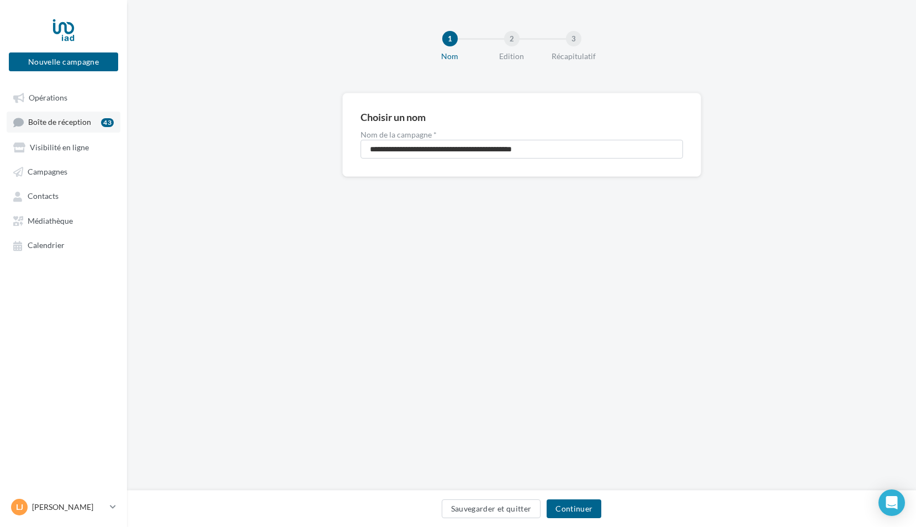
click at [83, 120] on span "Boîte de réception" at bounding box center [59, 122] width 63 height 9
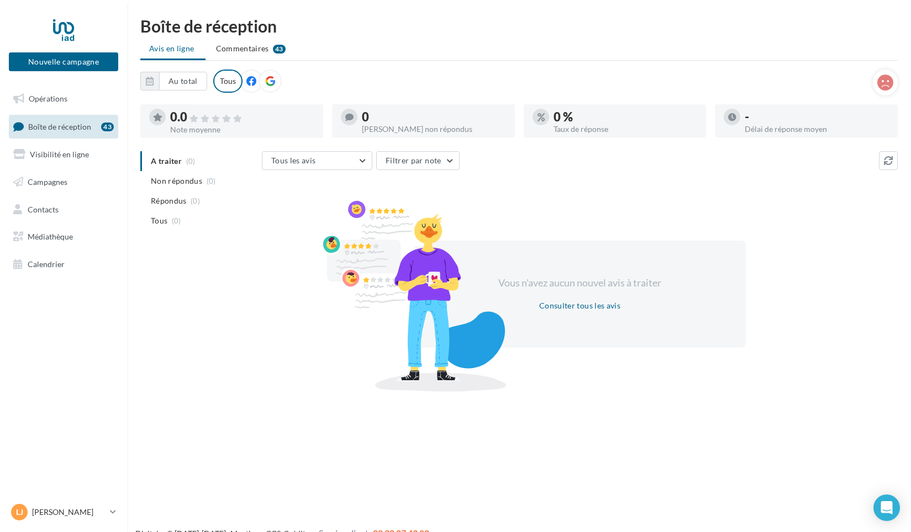
click at [55, 132] on link "Boîte de réception 43" at bounding box center [64, 127] width 114 height 24
click at [253, 81] on icon at bounding box center [251, 81] width 10 height 10
click at [270, 82] on icon at bounding box center [270, 81] width 10 height 10
click at [74, 60] on button "Nouvelle campagne" at bounding box center [63, 61] width 109 height 19
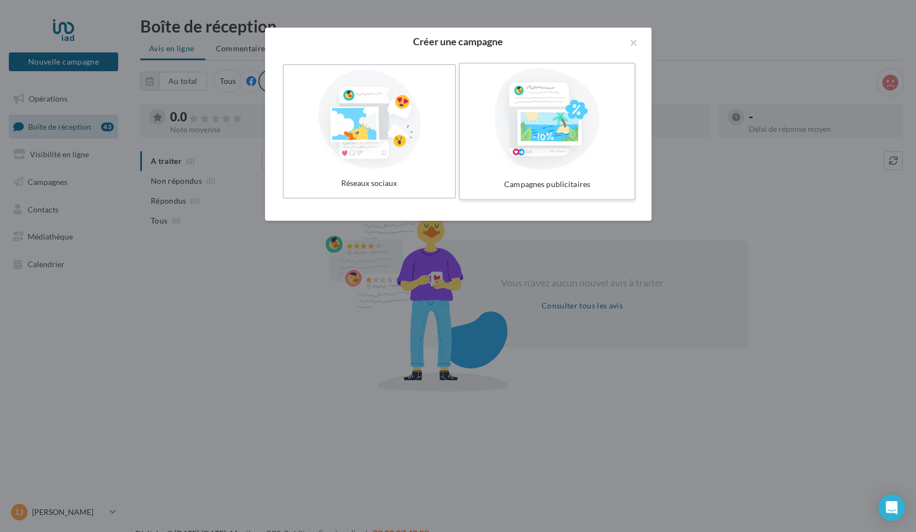
click at [571, 155] on div at bounding box center [547, 119] width 166 height 102
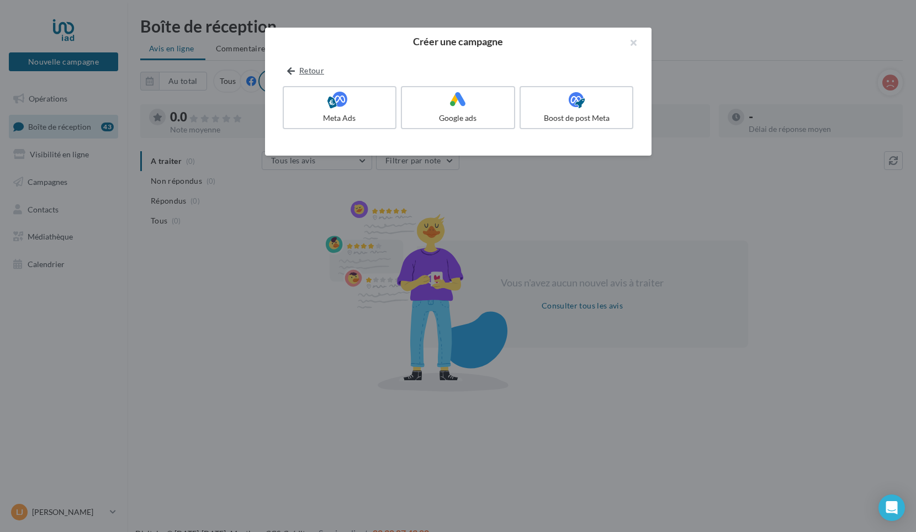
click at [318, 70] on button "Retour" at bounding box center [306, 70] width 46 height 13
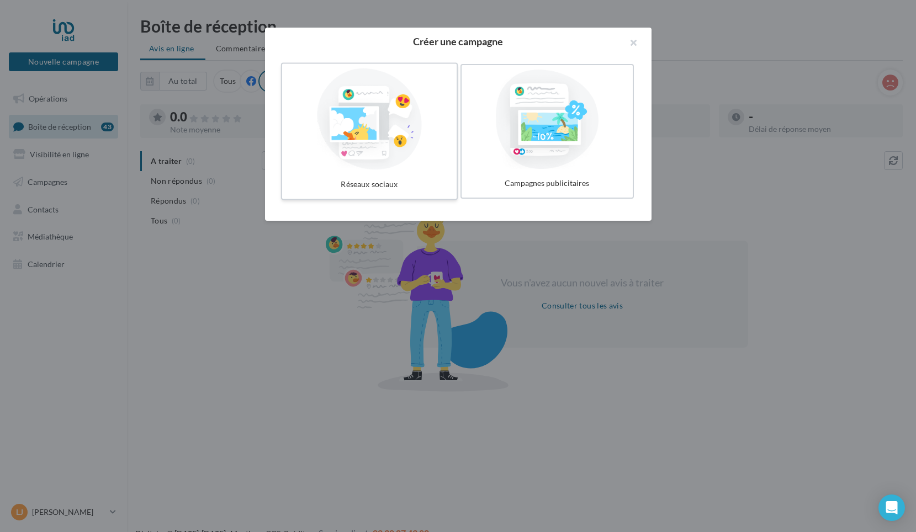
click at [348, 117] on div at bounding box center [370, 119] width 166 height 102
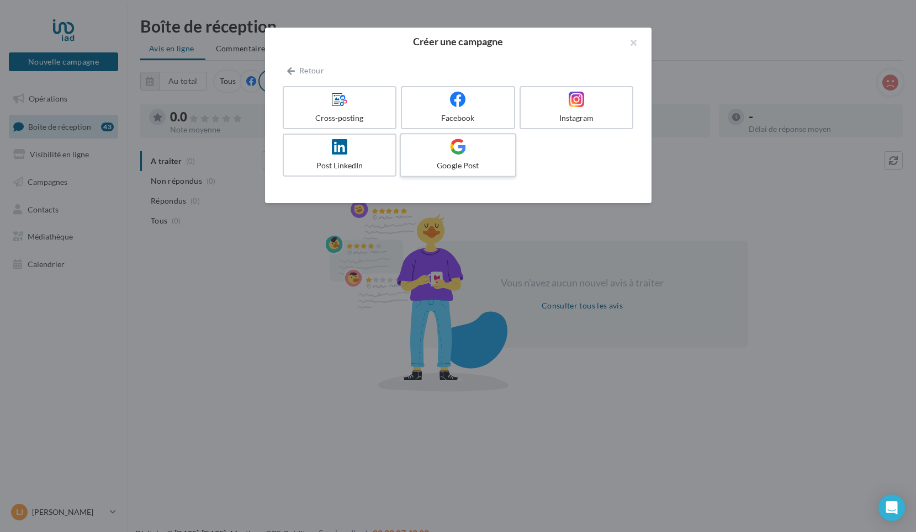
click at [484, 153] on div at bounding box center [457, 147] width 105 height 17
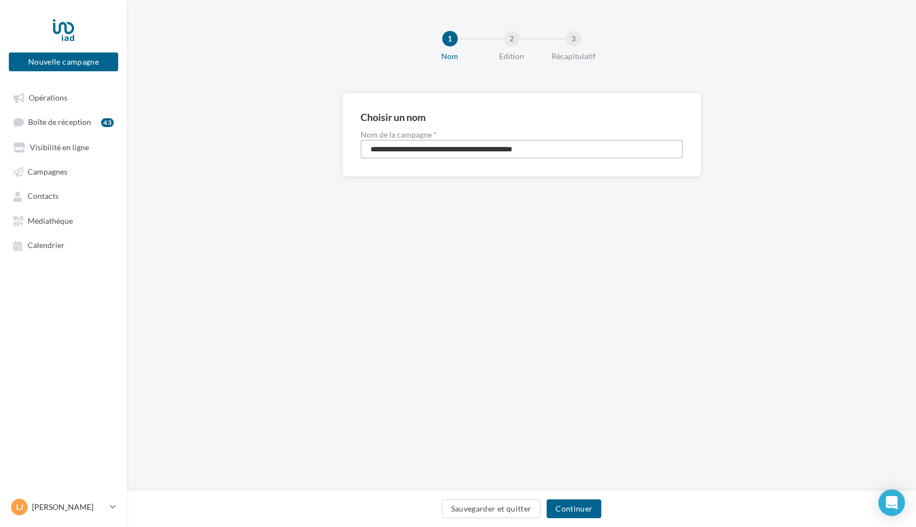
click at [565, 149] on input "**********" at bounding box center [522, 149] width 323 height 19
type input "**********"
click at [588, 506] on button "Continuer" at bounding box center [574, 508] width 55 height 19
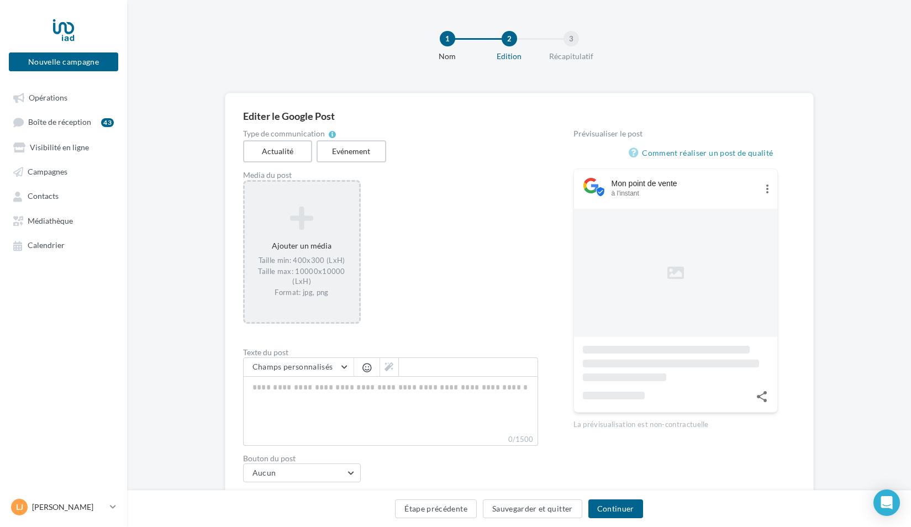
click at [318, 231] on icon at bounding box center [301, 218] width 105 height 27
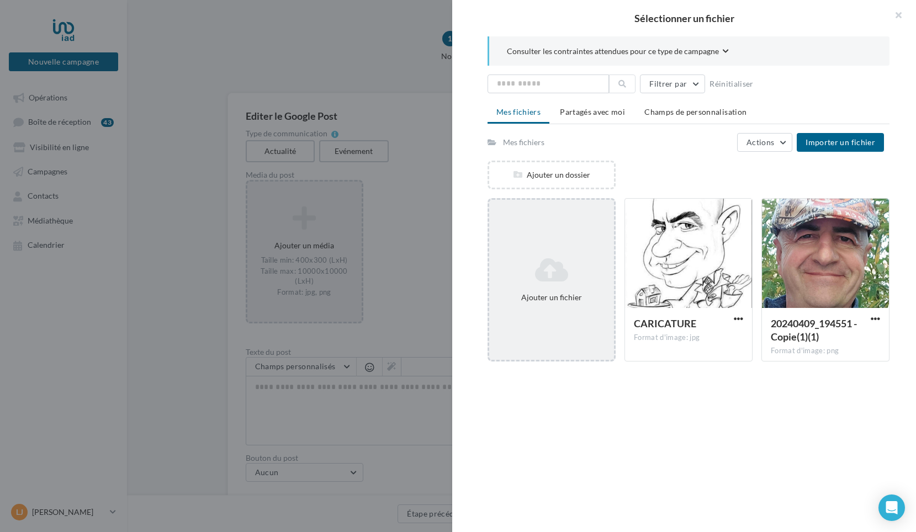
click at [572, 270] on icon at bounding box center [552, 270] width 116 height 27
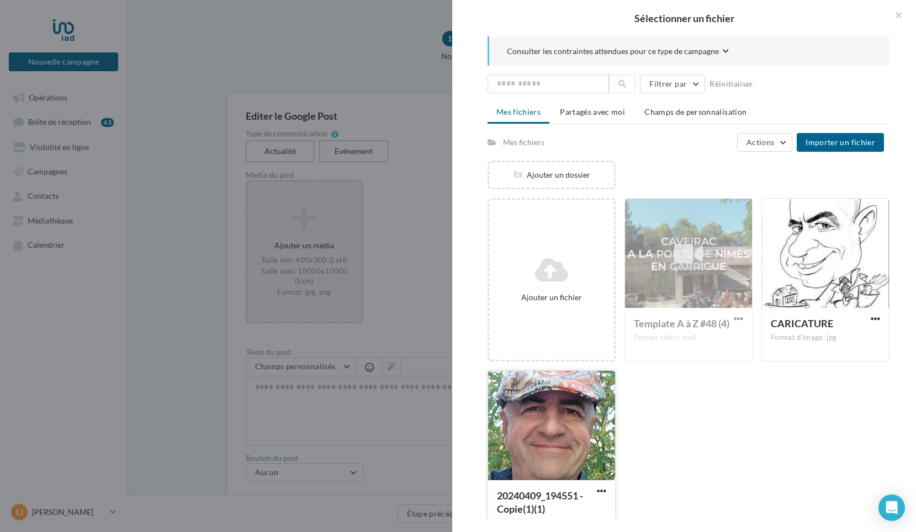
click at [575, 420] on div at bounding box center [551, 426] width 127 height 110
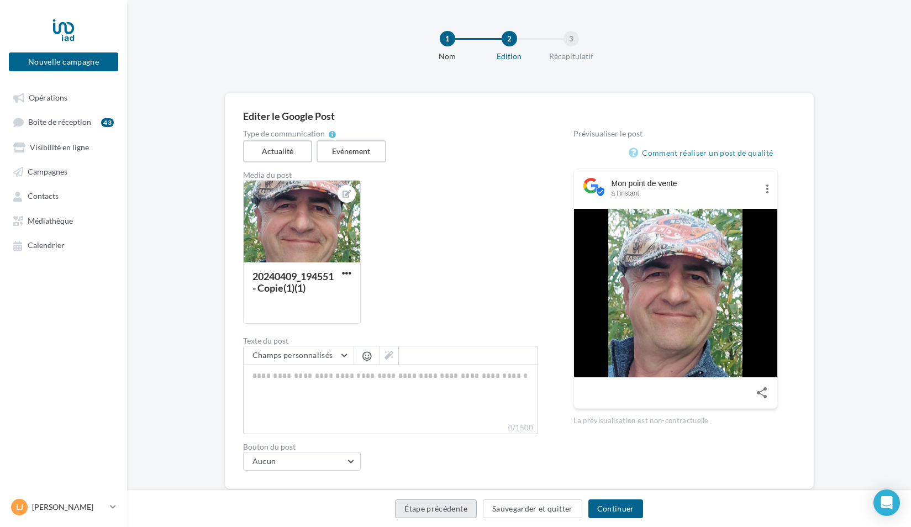
click at [432, 508] on button "Étape précédente" at bounding box center [436, 508] width 82 height 19
